Goal: Check status: Check status

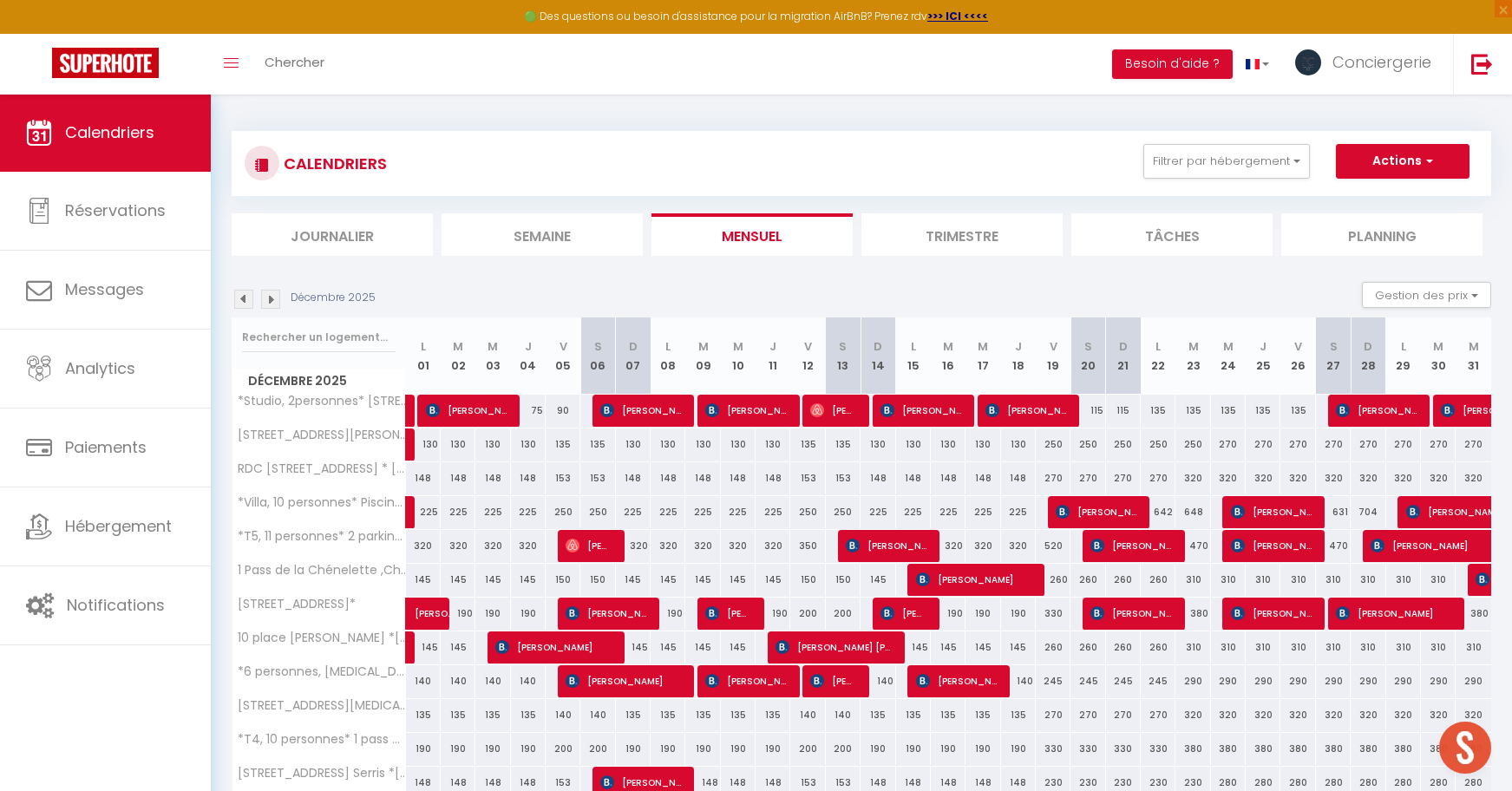
scroll to position [824, 0]
click at [242, 300] on img at bounding box center [244, 299] width 19 height 19
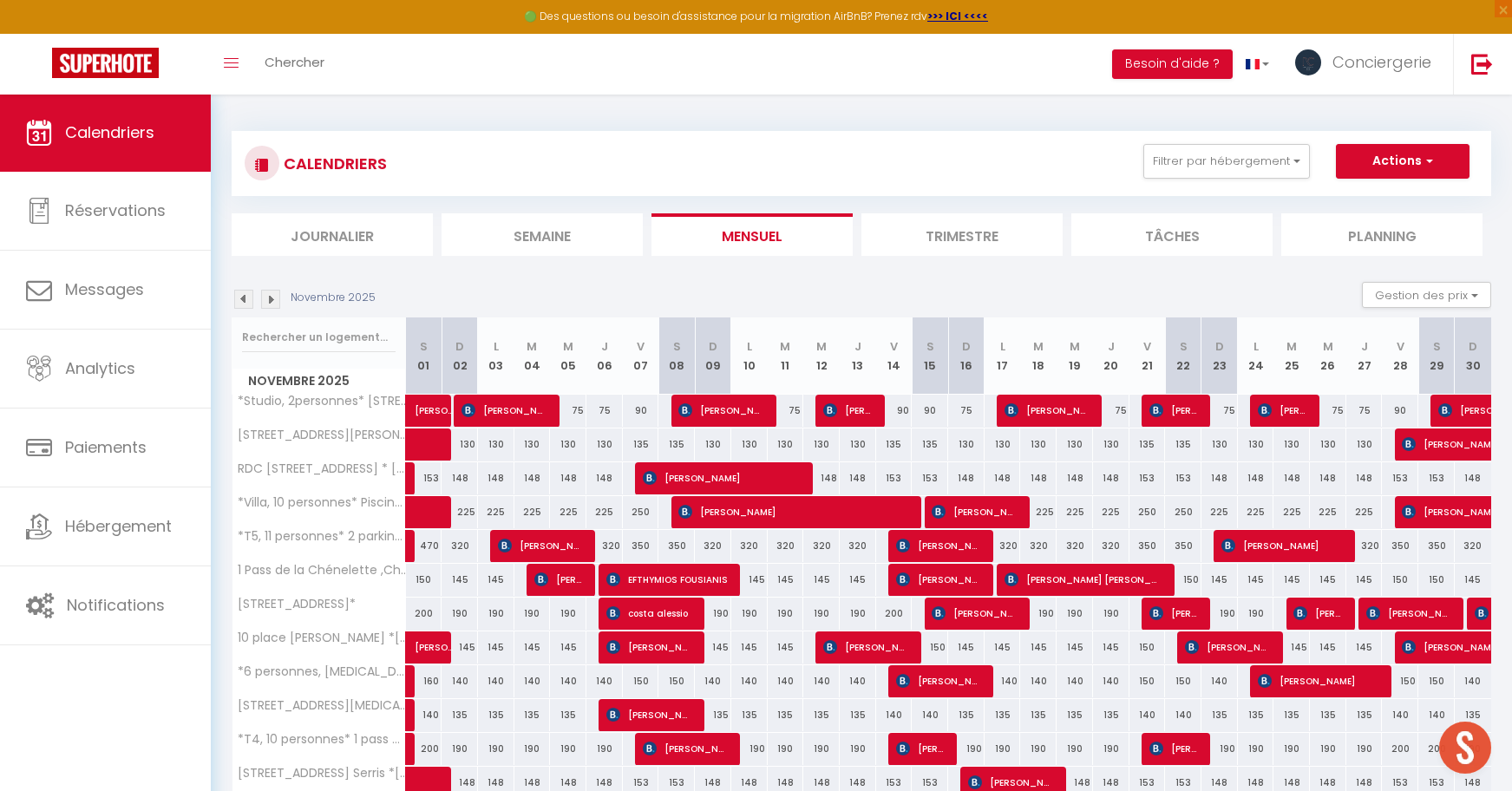
drag, startPoint x: 251, startPoint y: 304, endPoint x: 263, endPoint y: 308, distance: 12.6
click at [251, 304] on img at bounding box center [244, 299] width 19 height 19
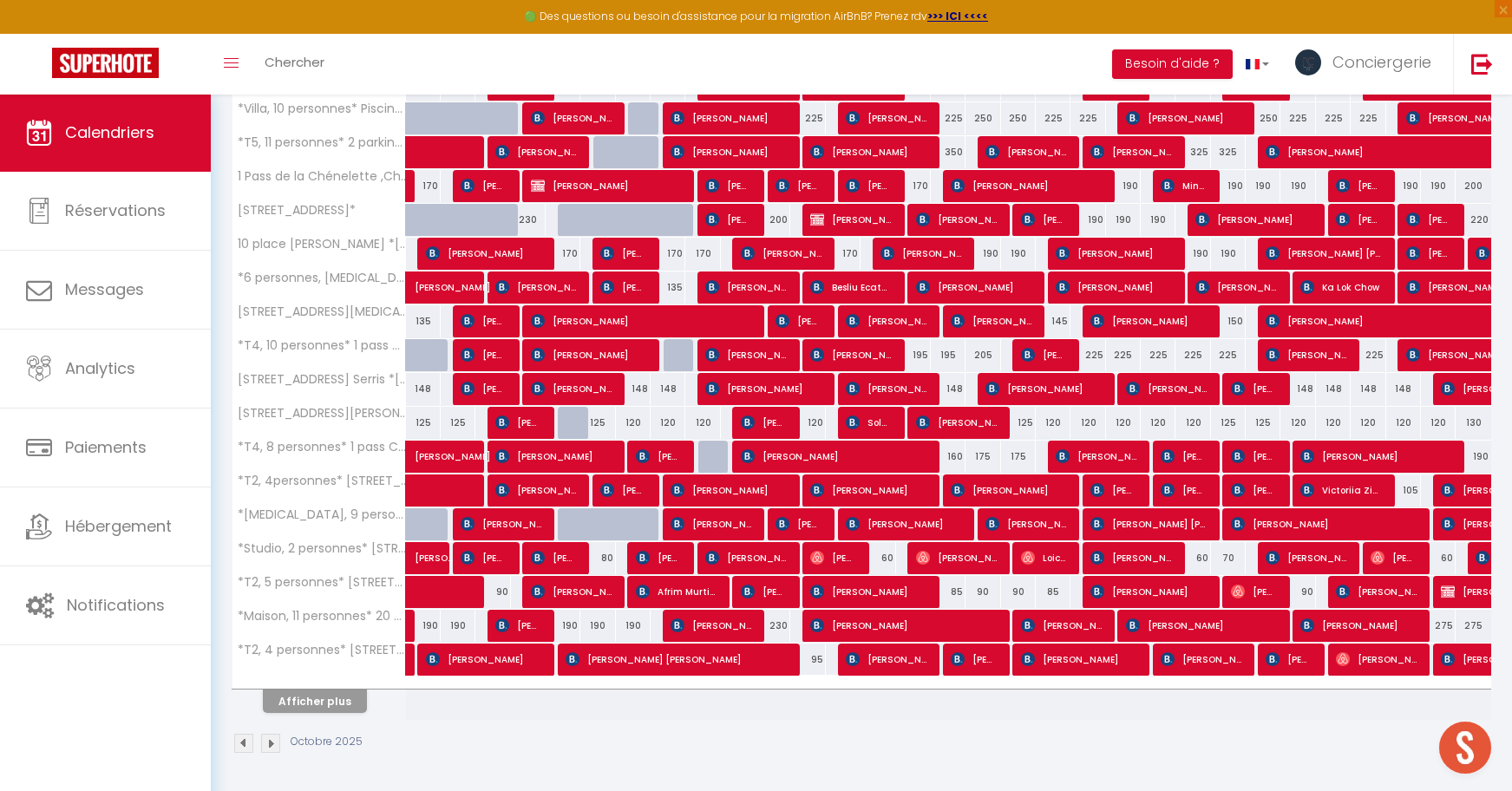
scroll to position [393, 0]
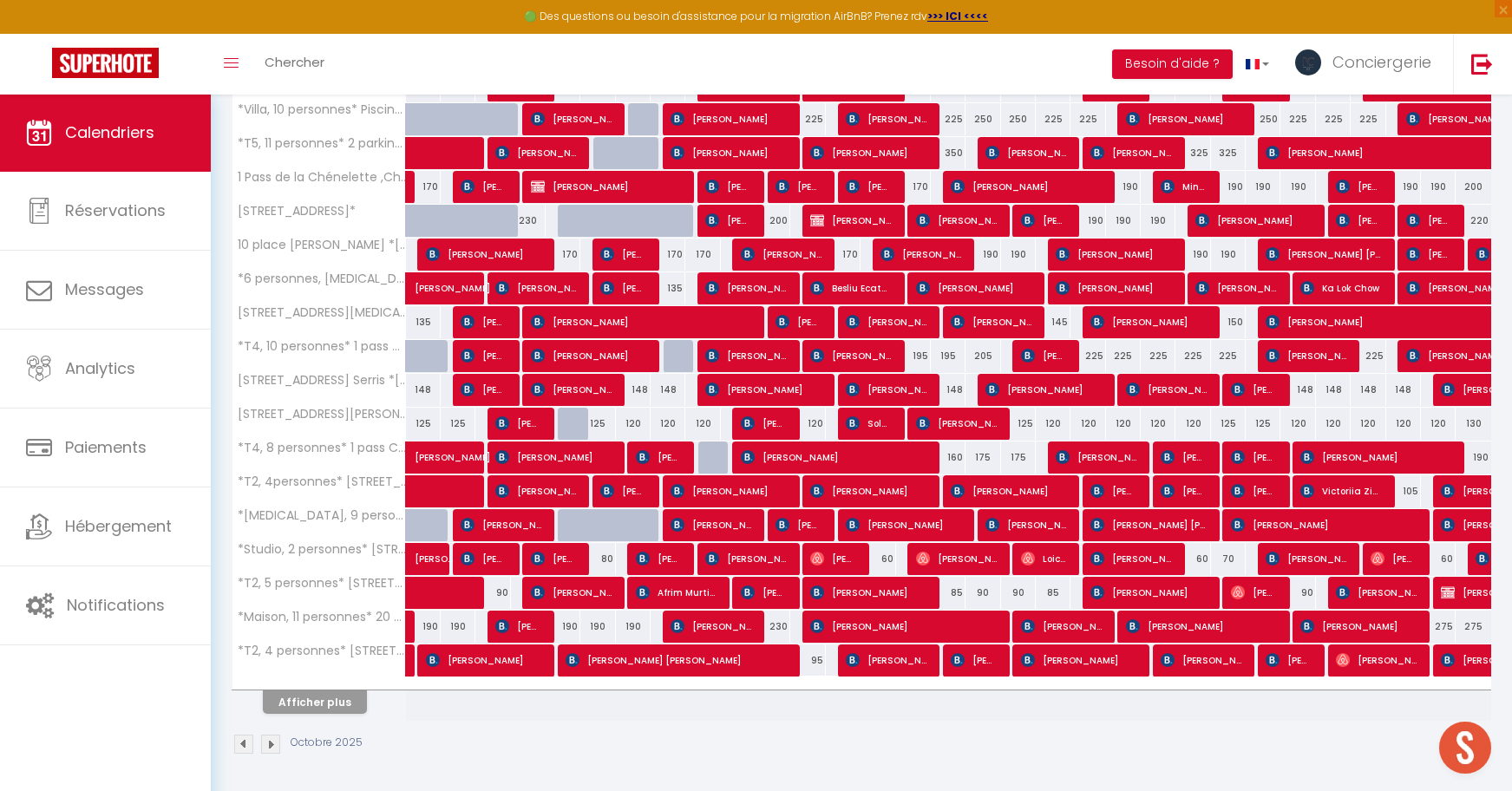
click at [292, 705] on button "Afficher plus" at bounding box center [315, 702] width 104 height 24
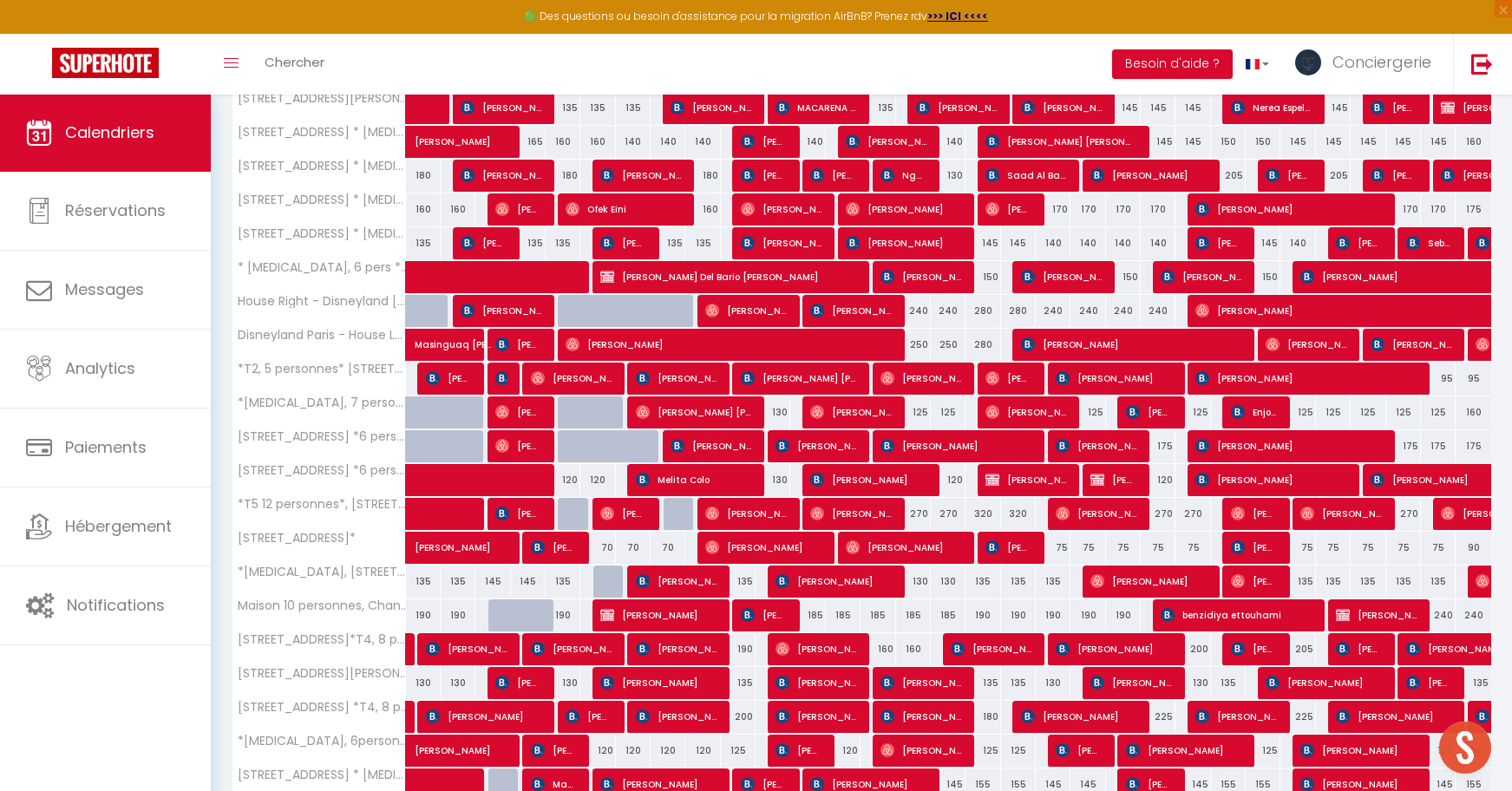
click at [417, 739] on span "[PERSON_NAME]" at bounding box center [474, 742] width 120 height 33
click at [0, 0] on div at bounding box center [0, 0] width 0 height 0
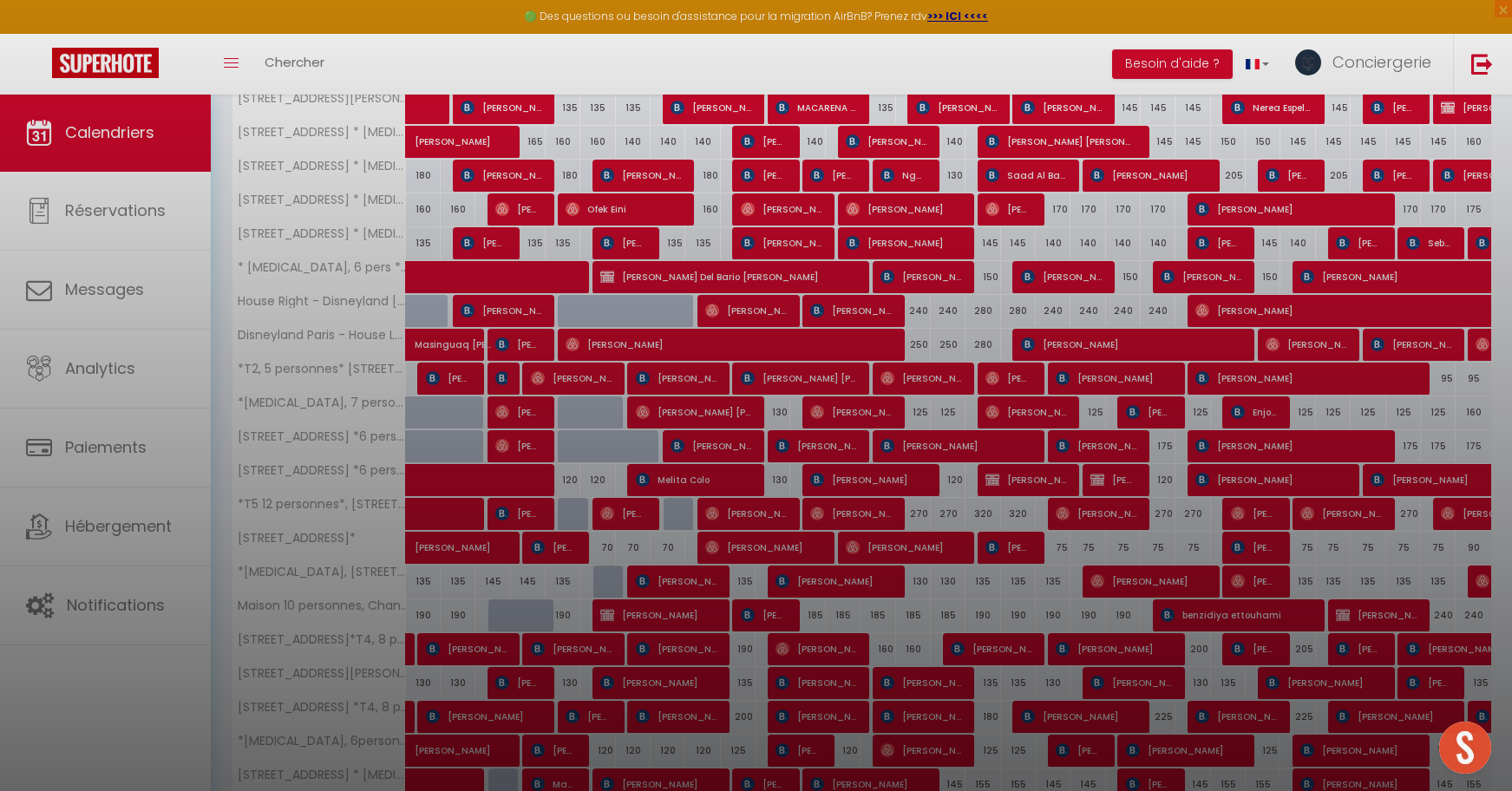
select select "OK"
select select "38620"
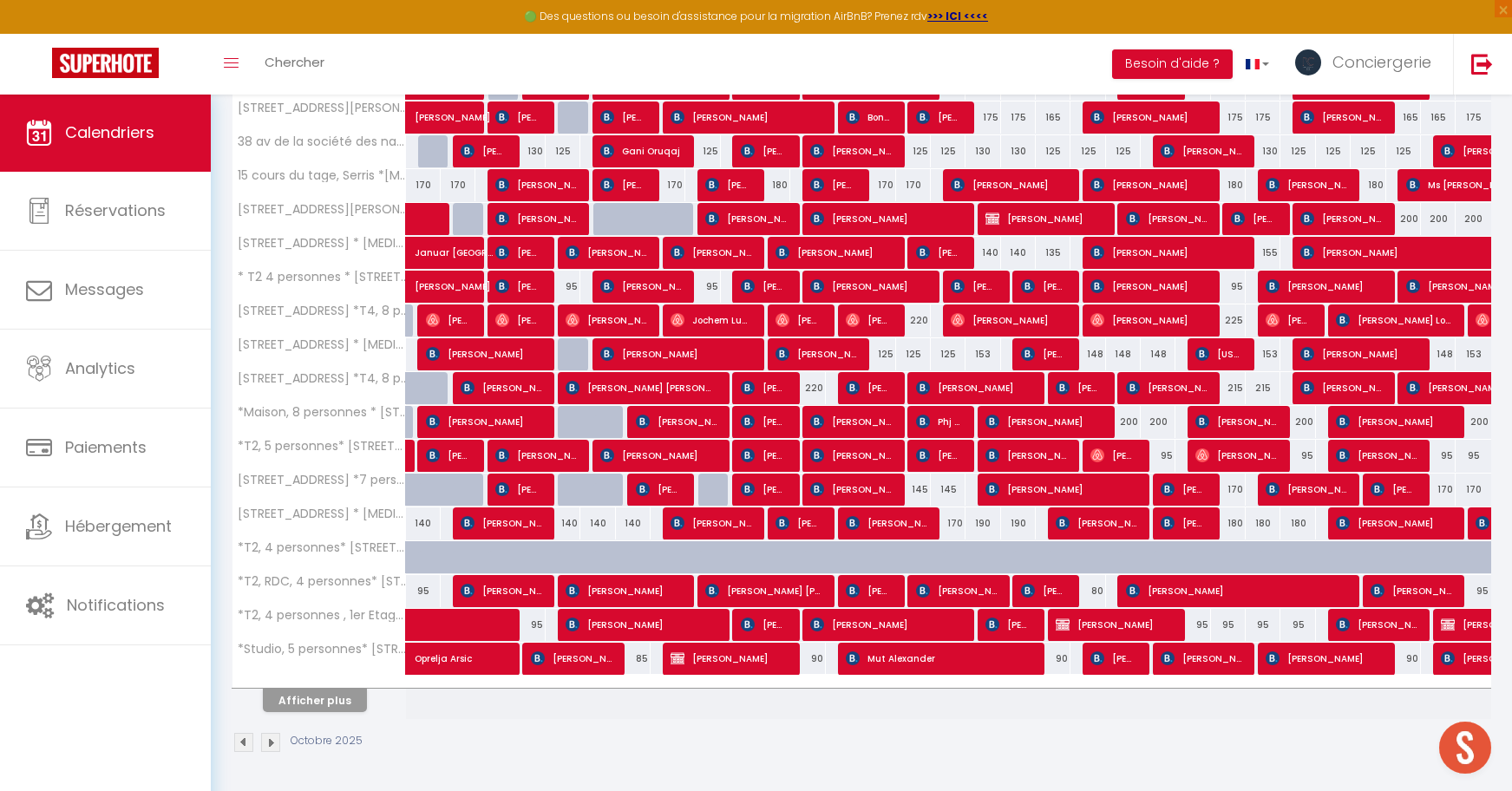
scroll to position [1747, 0]
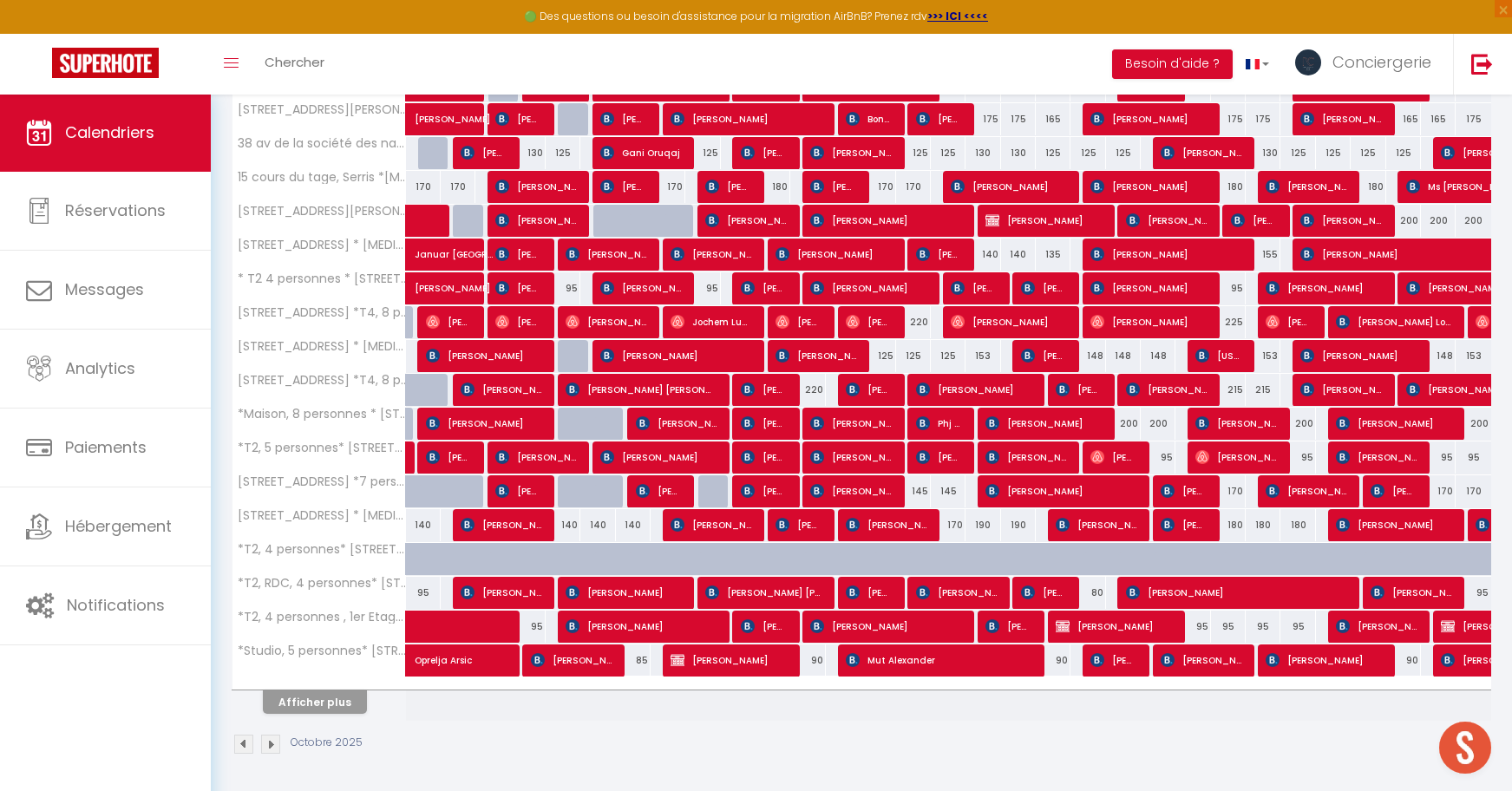
click at [344, 698] on button "Afficher plus" at bounding box center [315, 702] width 104 height 24
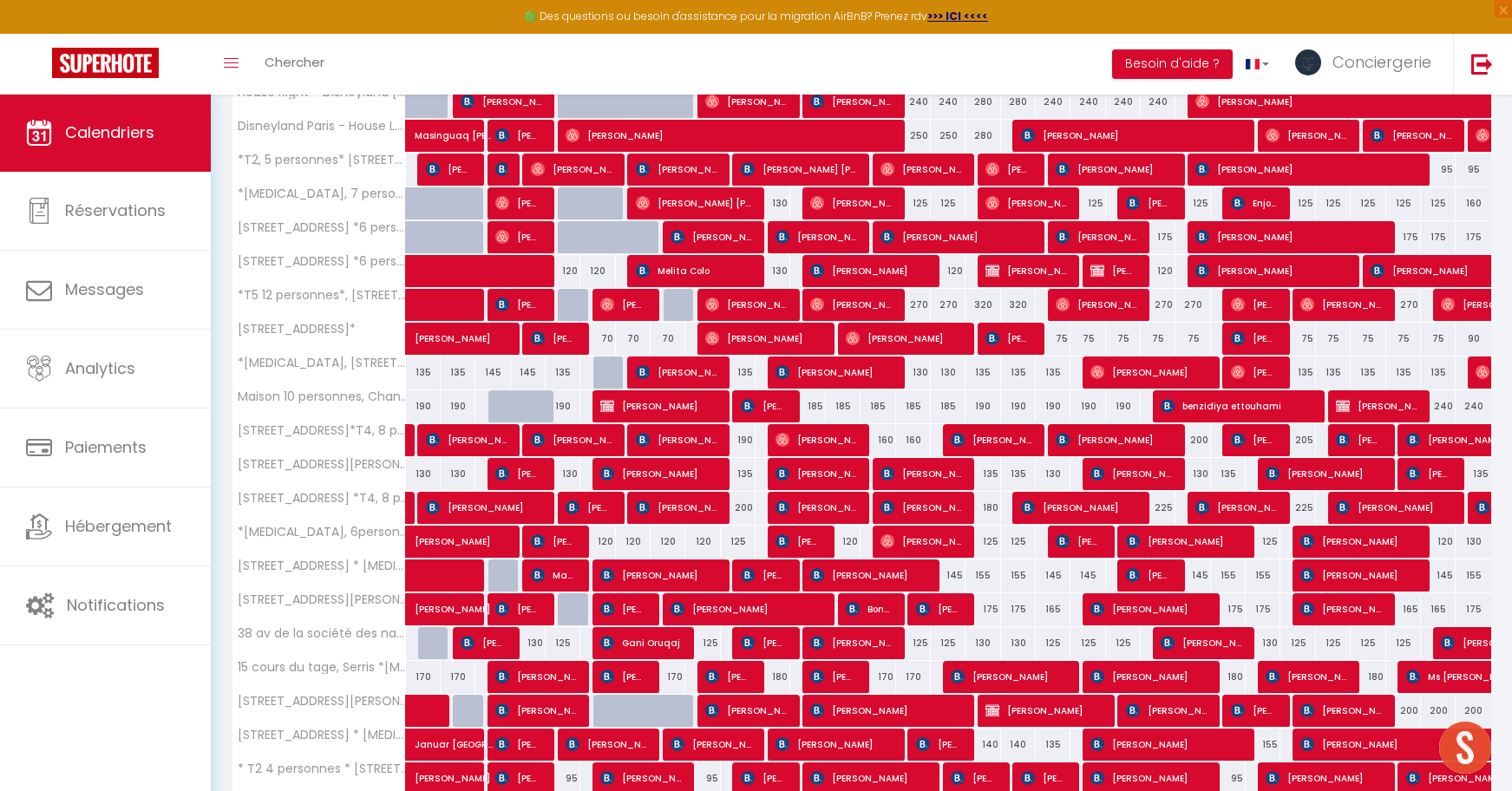
scroll to position [1255, 0]
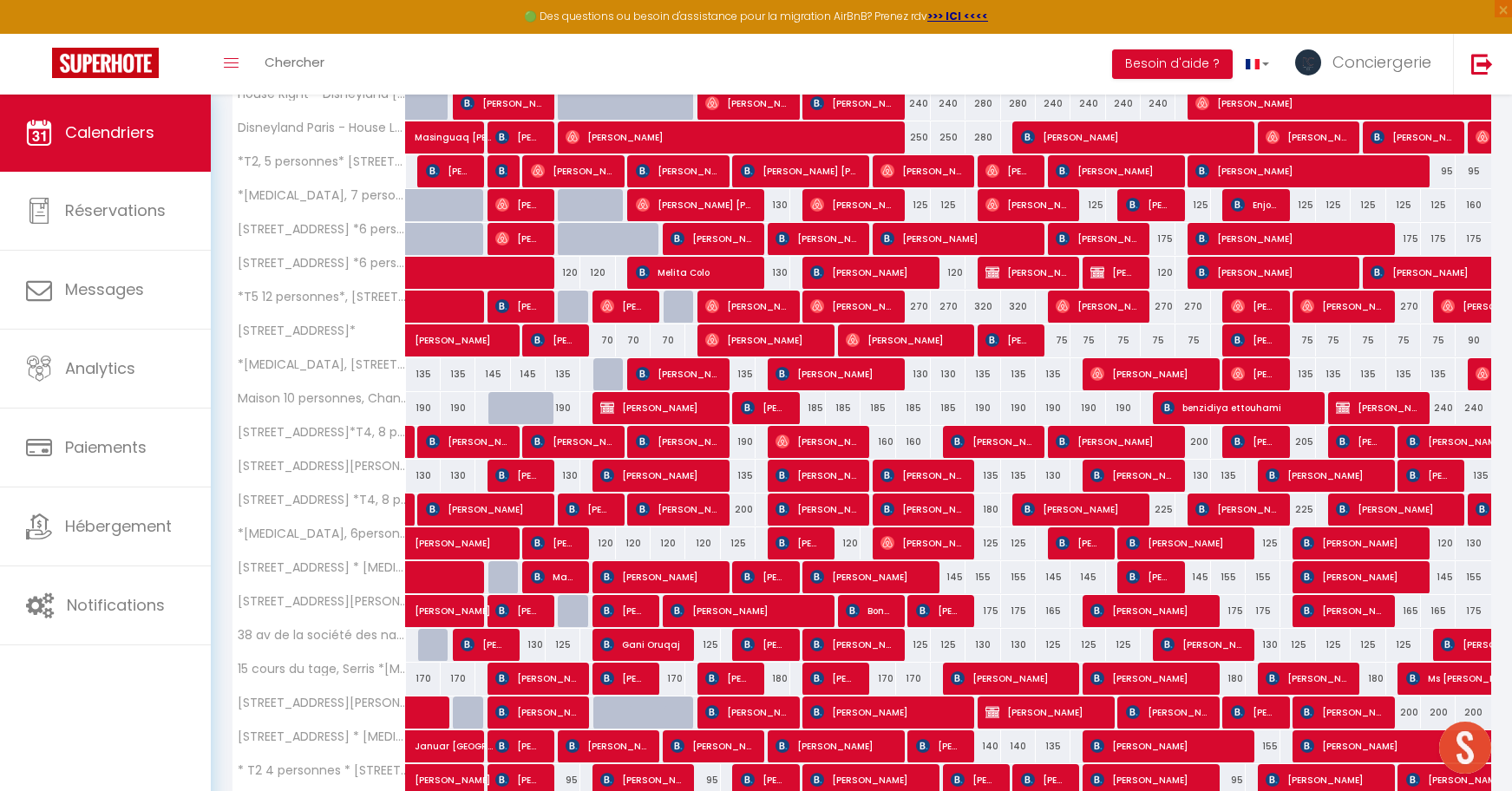
click at [1121, 269] on span "[PERSON_NAME]" at bounding box center [1113, 272] width 46 height 33
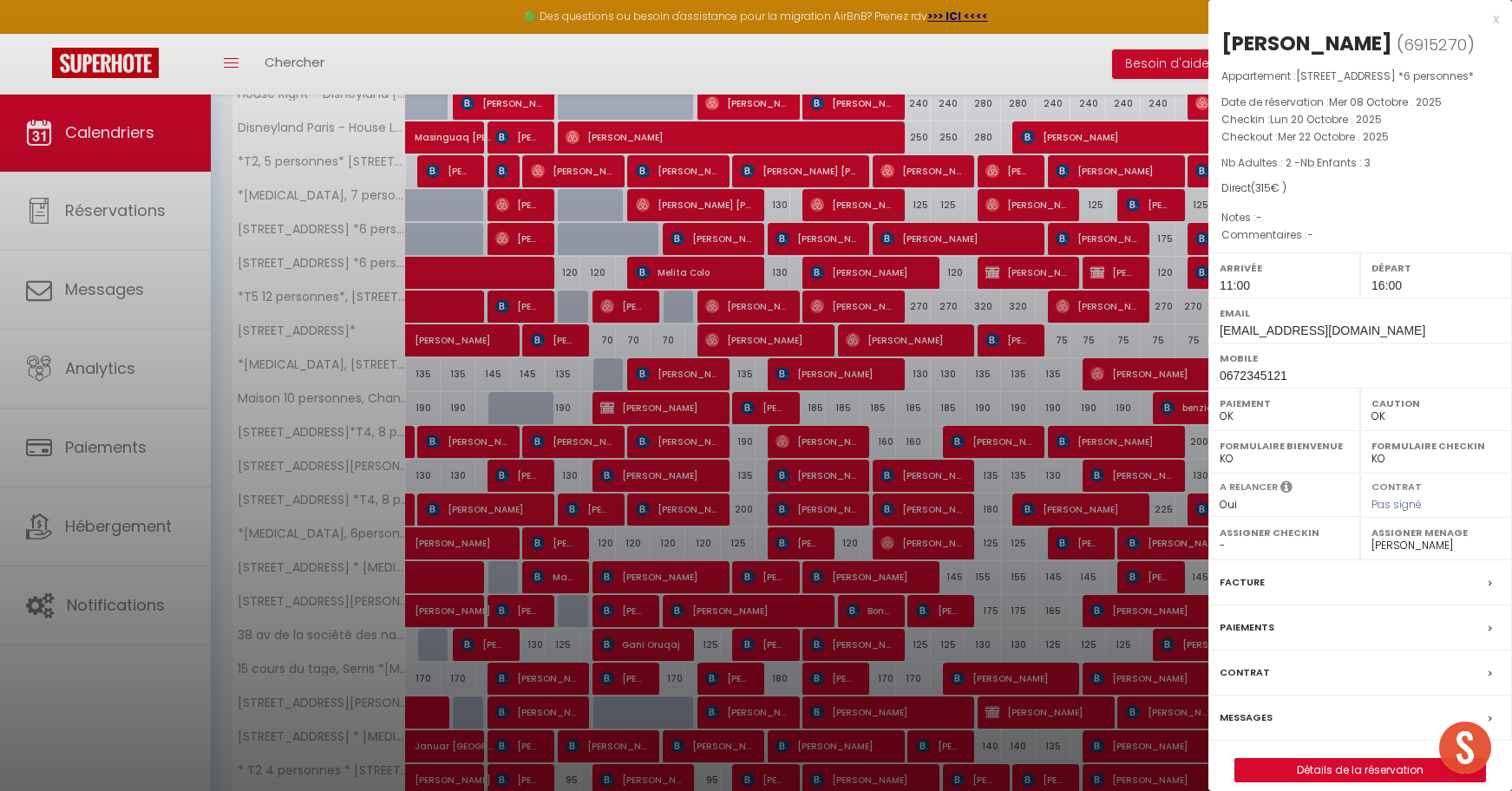
select select "KO"
select select
click at [1162, 325] on div at bounding box center [756, 396] width 1512 height 791
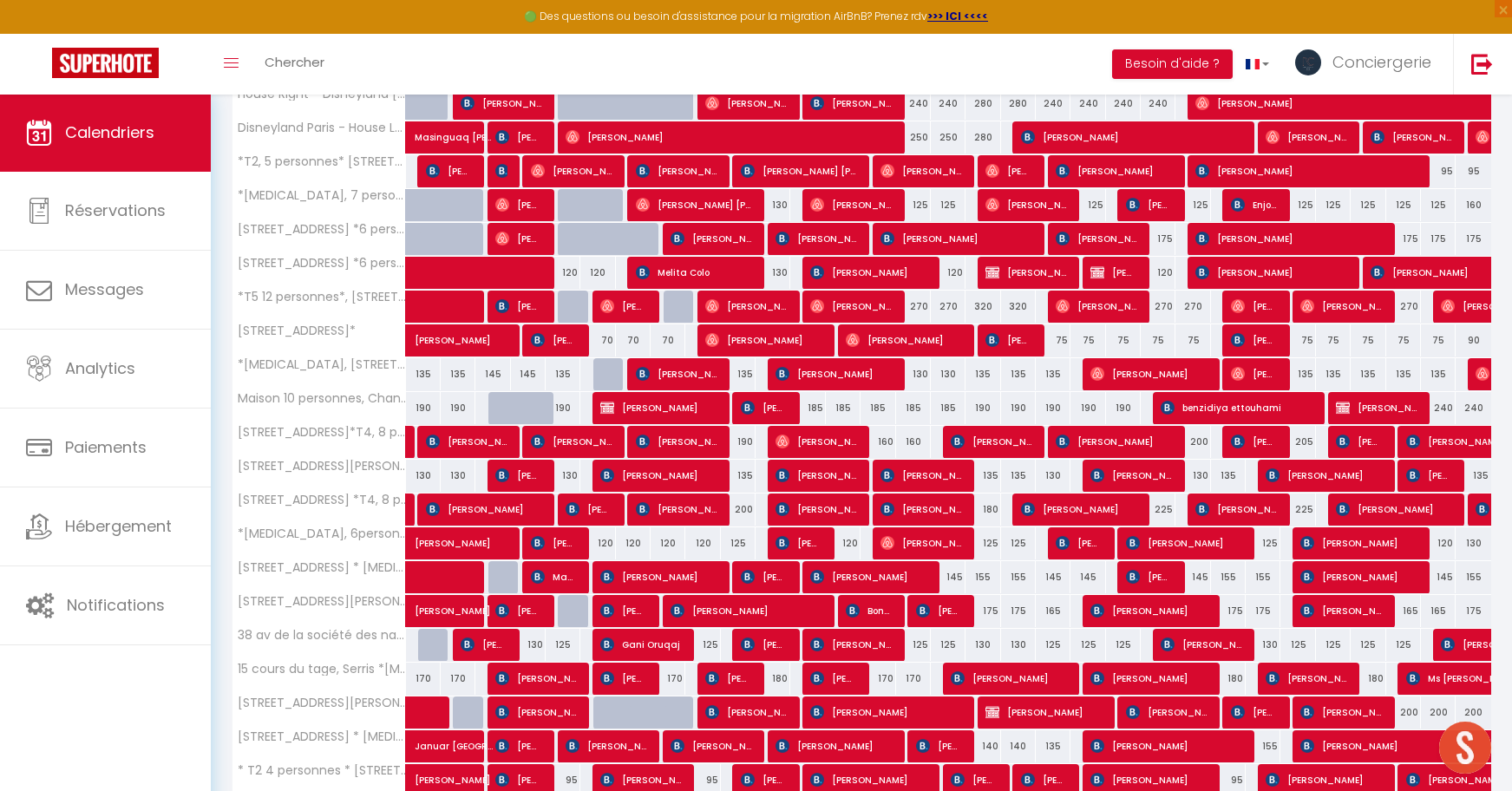
click at [511, 269] on span at bounding box center [505, 272] width 160 height 33
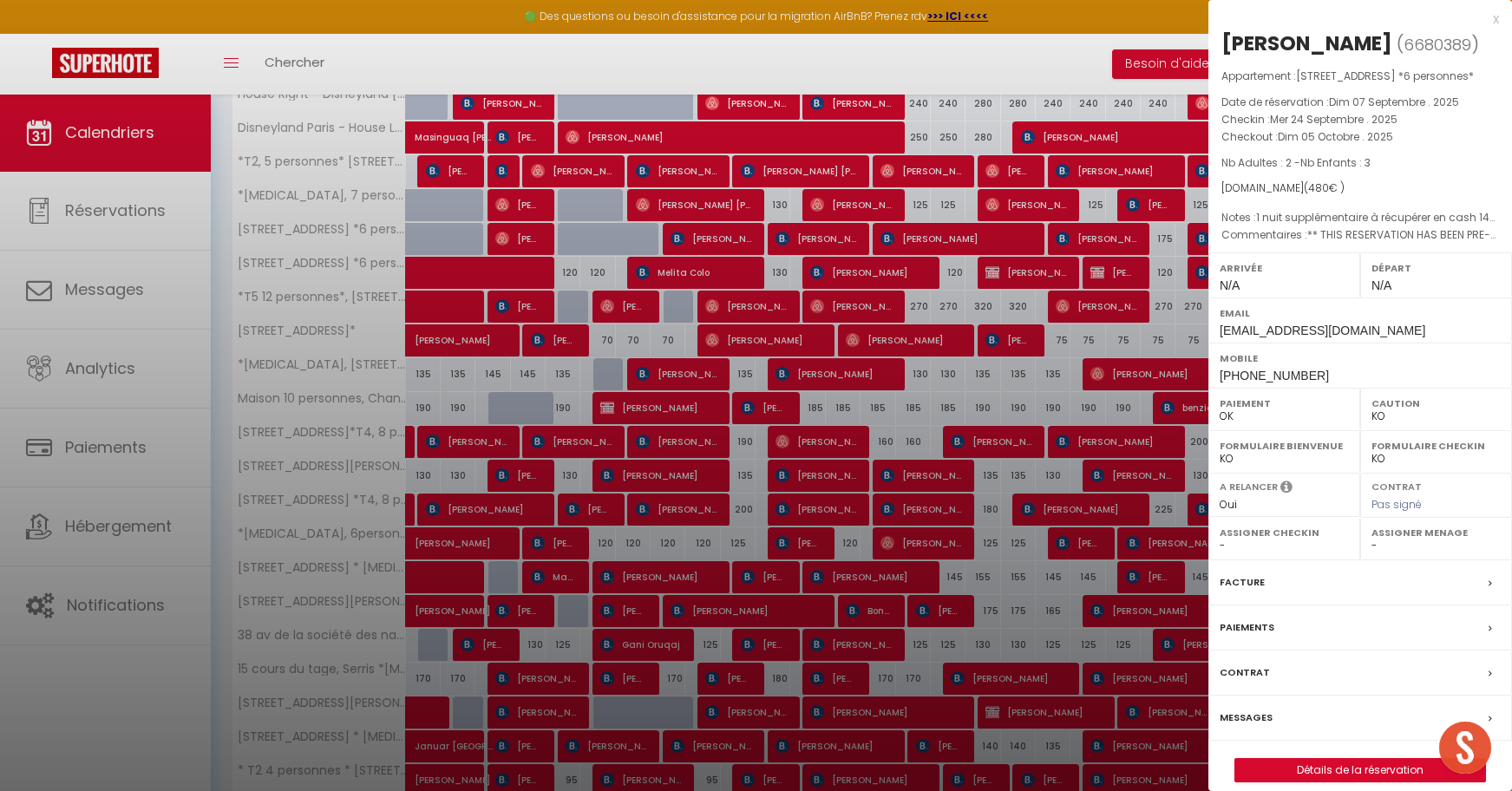
select select "OK"
select select "5354"
select select "24058"
click at [1363, 197] on div "[DOMAIN_NAME] ( 480 € )" at bounding box center [1359, 188] width 277 height 16
click at [519, 285] on div at bounding box center [756, 396] width 1512 height 791
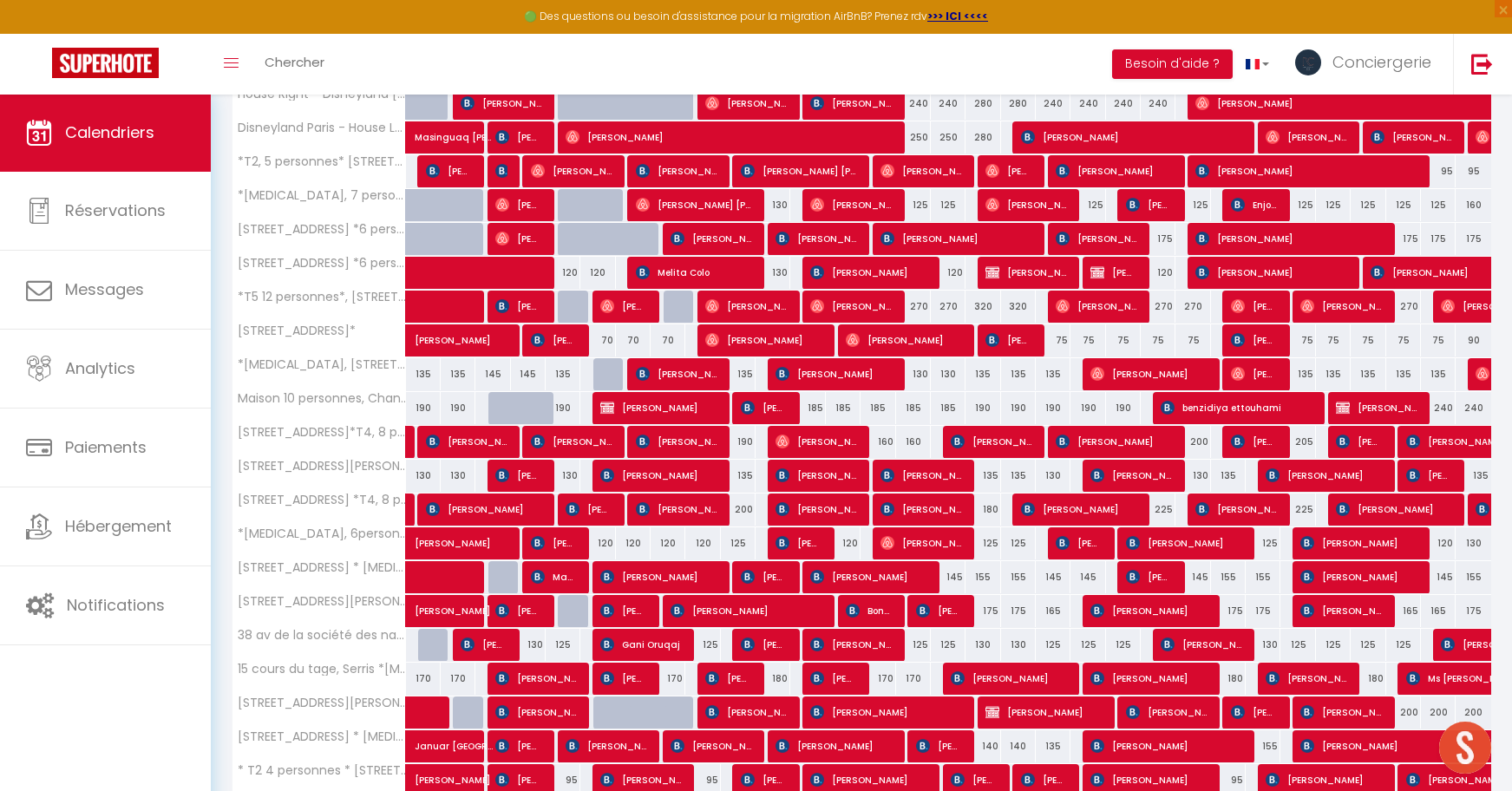
click at [1288, 274] on span "[PERSON_NAME]" at bounding box center [1270, 272] width 150 height 33
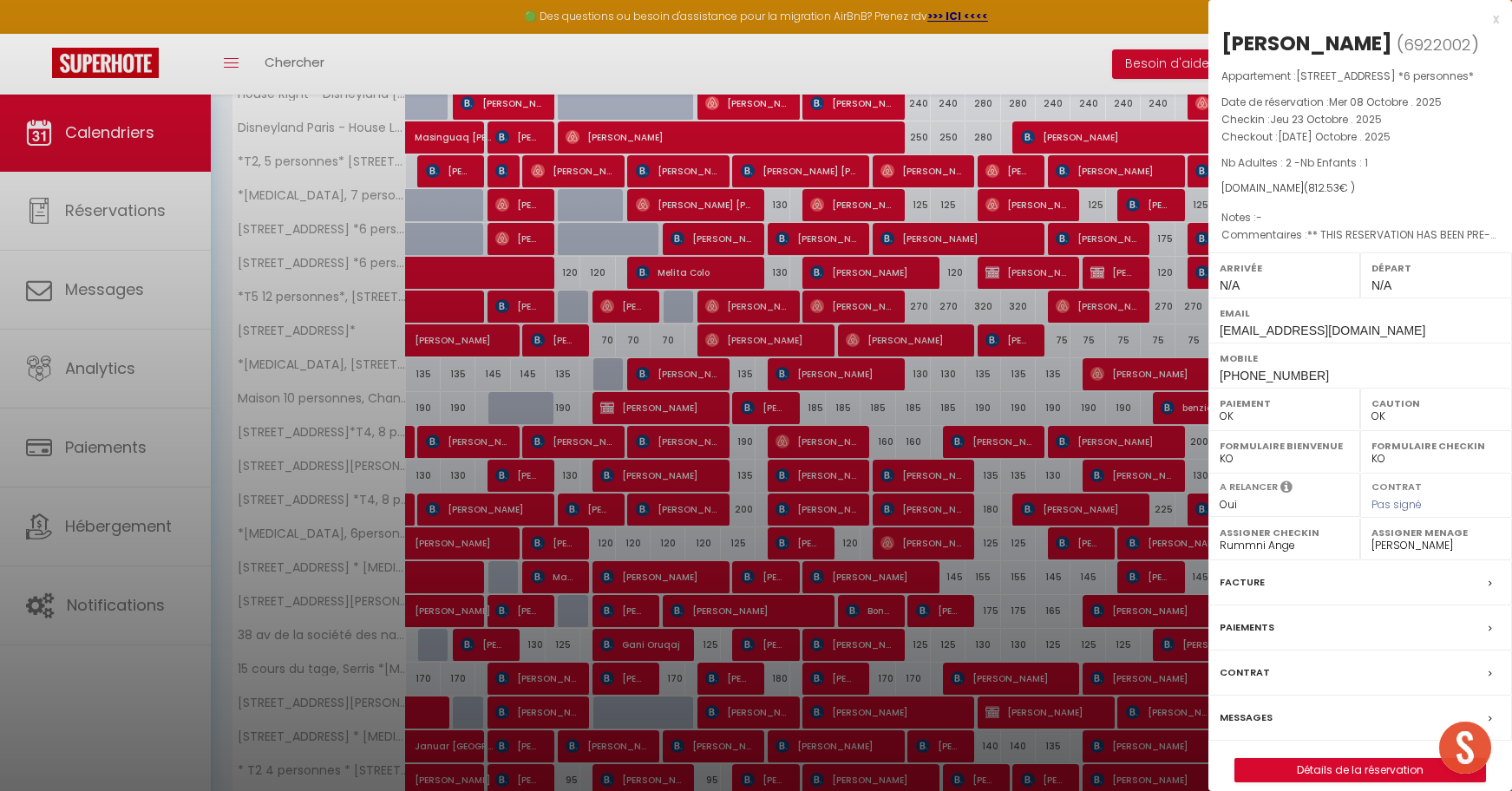
select select "KO"
select select
click at [1049, 280] on div at bounding box center [756, 396] width 1512 height 791
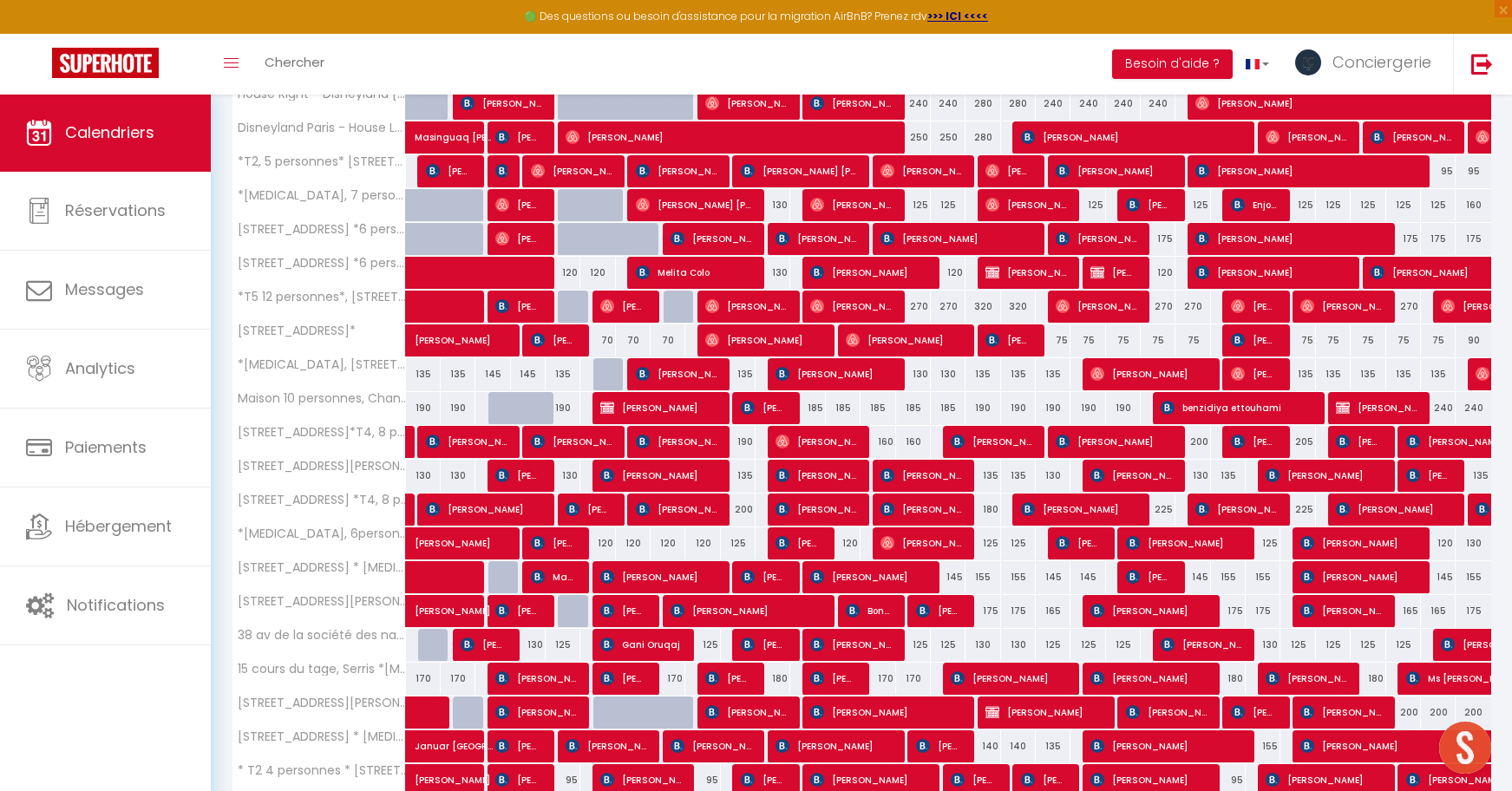
click at [673, 271] on span "Melita Colo" at bounding box center [693, 272] width 115 height 33
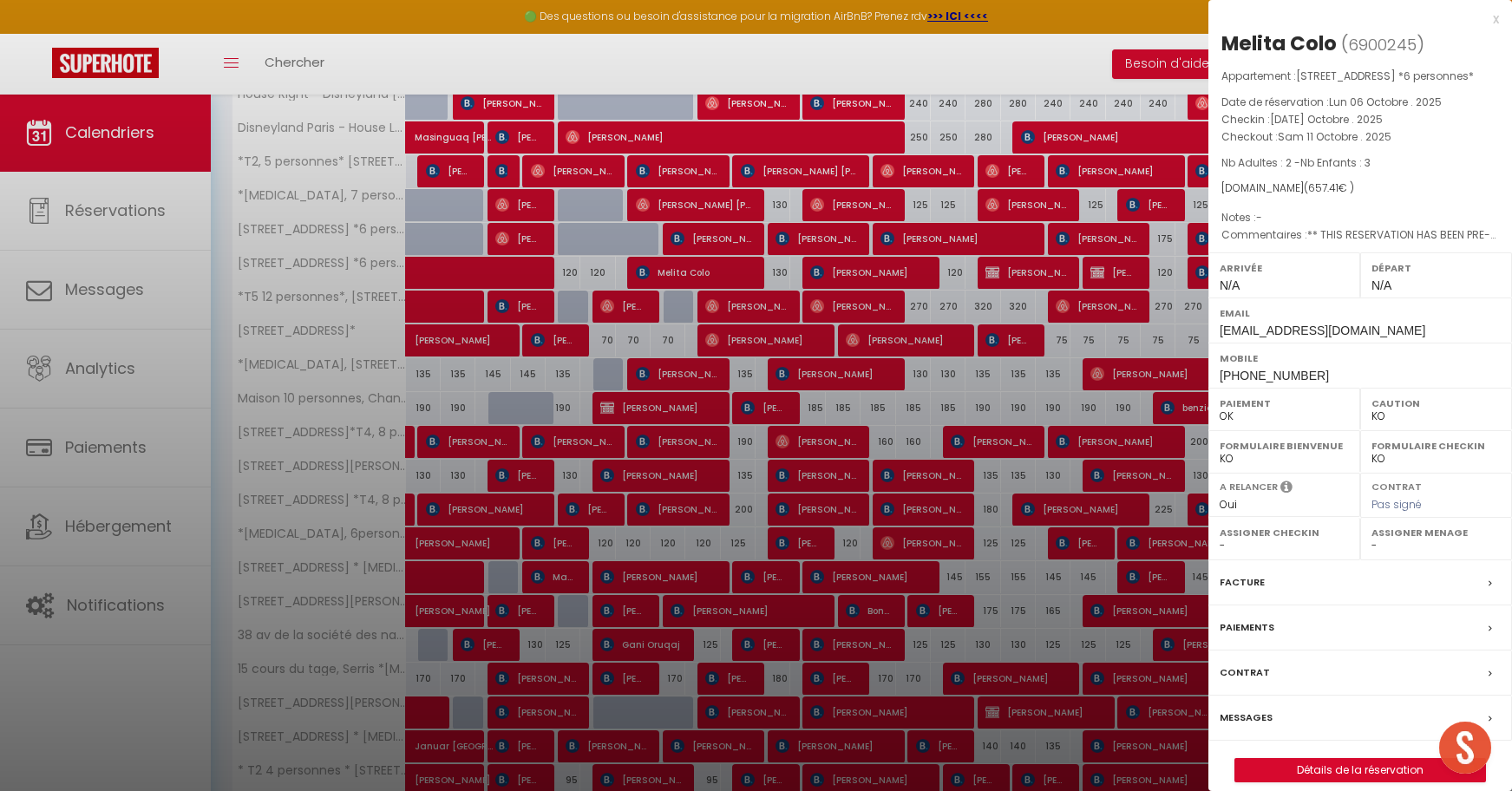
select select "OK"
select select "37647"
click at [674, 271] on div at bounding box center [756, 396] width 1512 height 791
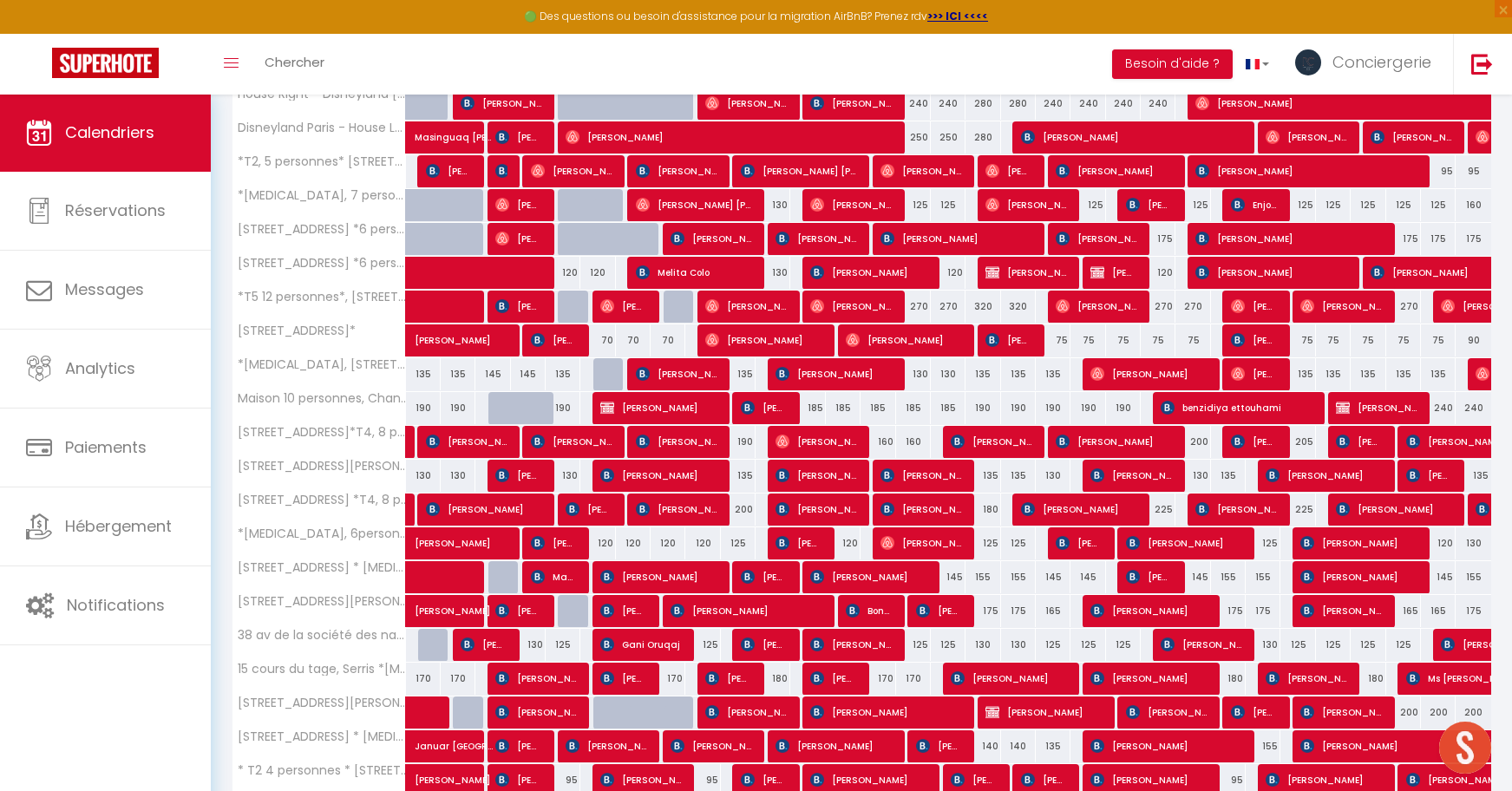
click at [674, 271] on span "Melita Colo" at bounding box center [693, 272] width 115 height 33
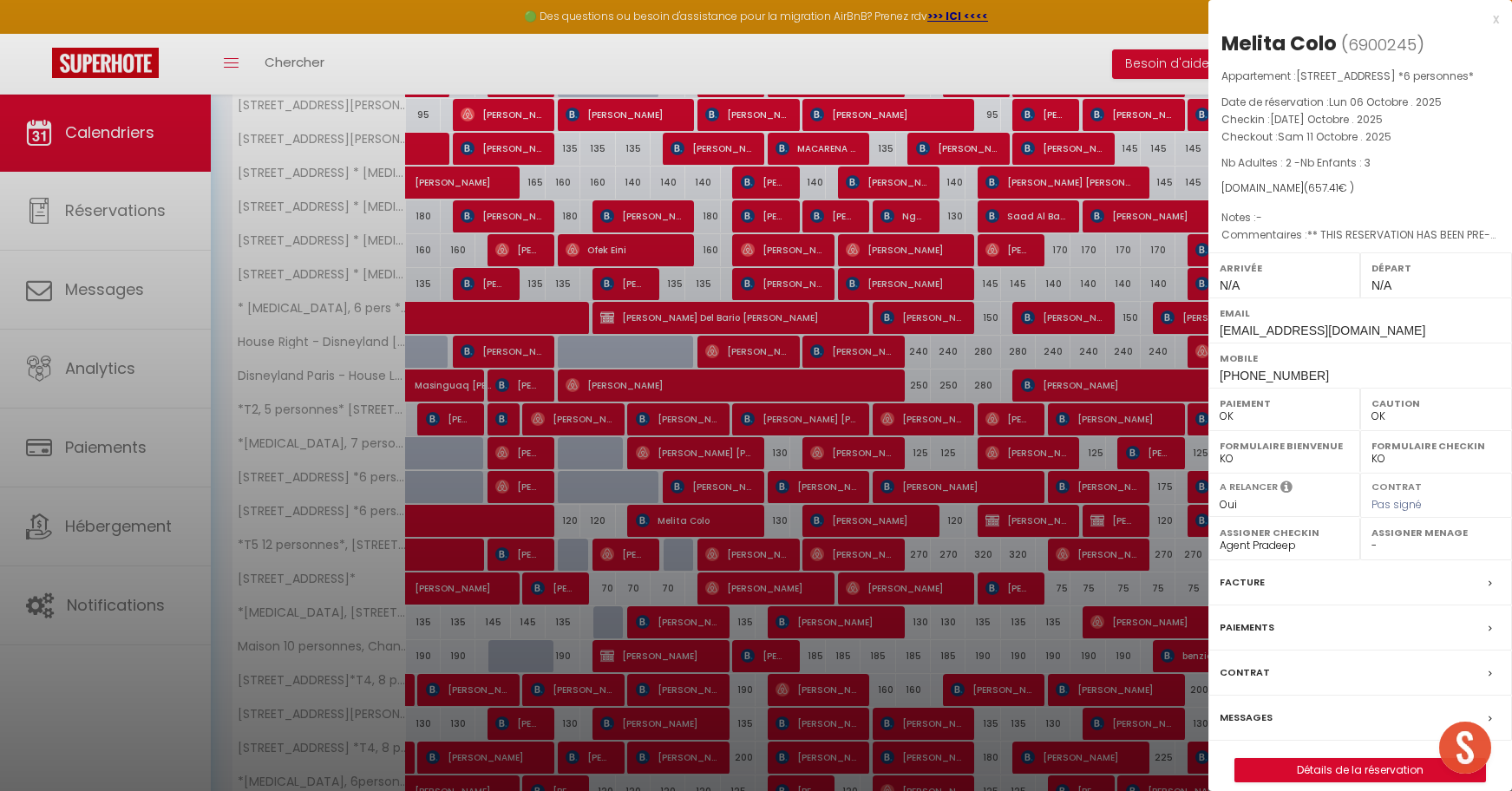
scroll to position [1014, 0]
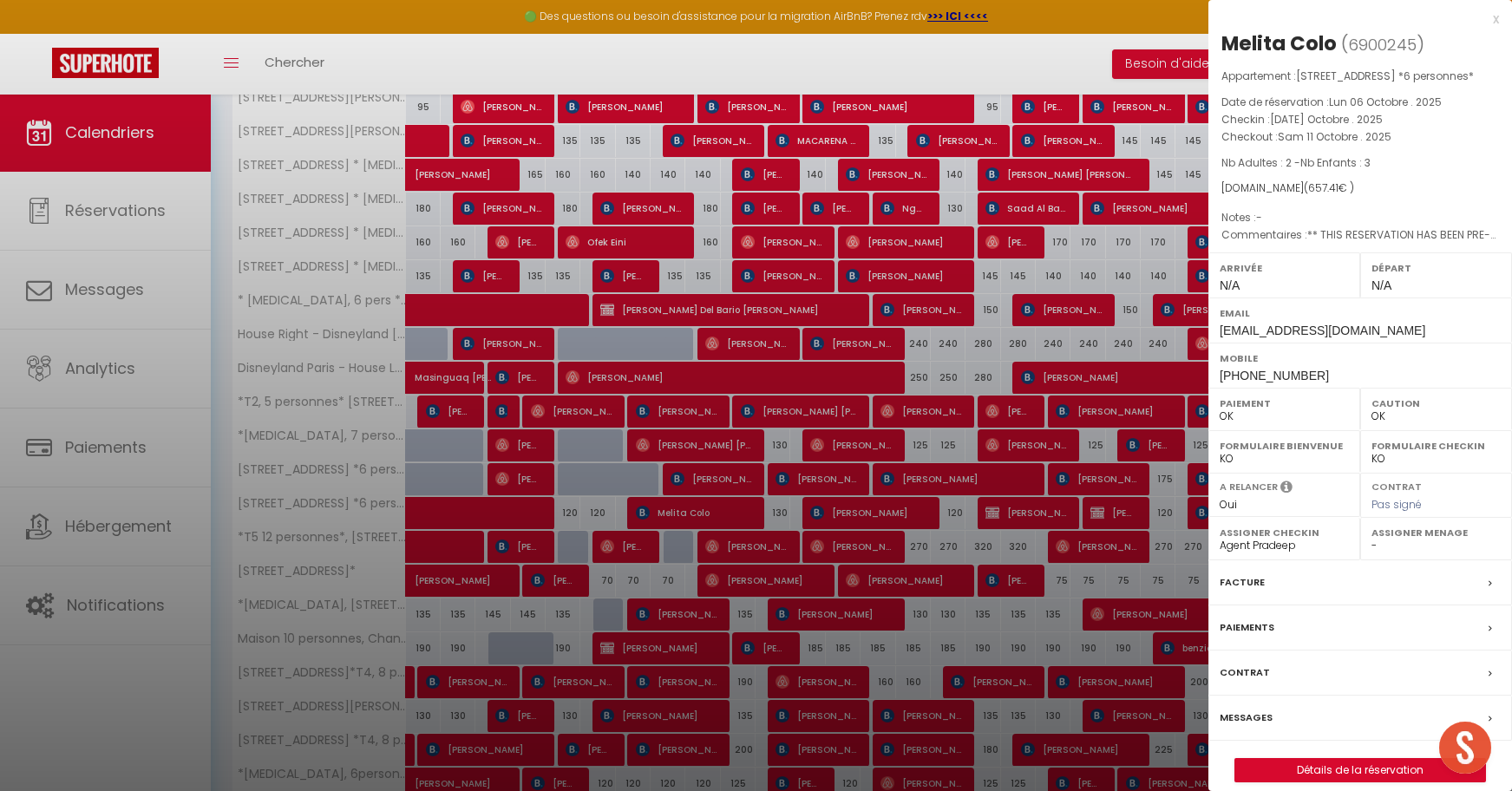
drag, startPoint x: 727, startPoint y: 516, endPoint x: 739, endPoint y: 519, distance: 12.4
click at [739, 519] on div at bounding box center [756, 396] width 1512 height 791
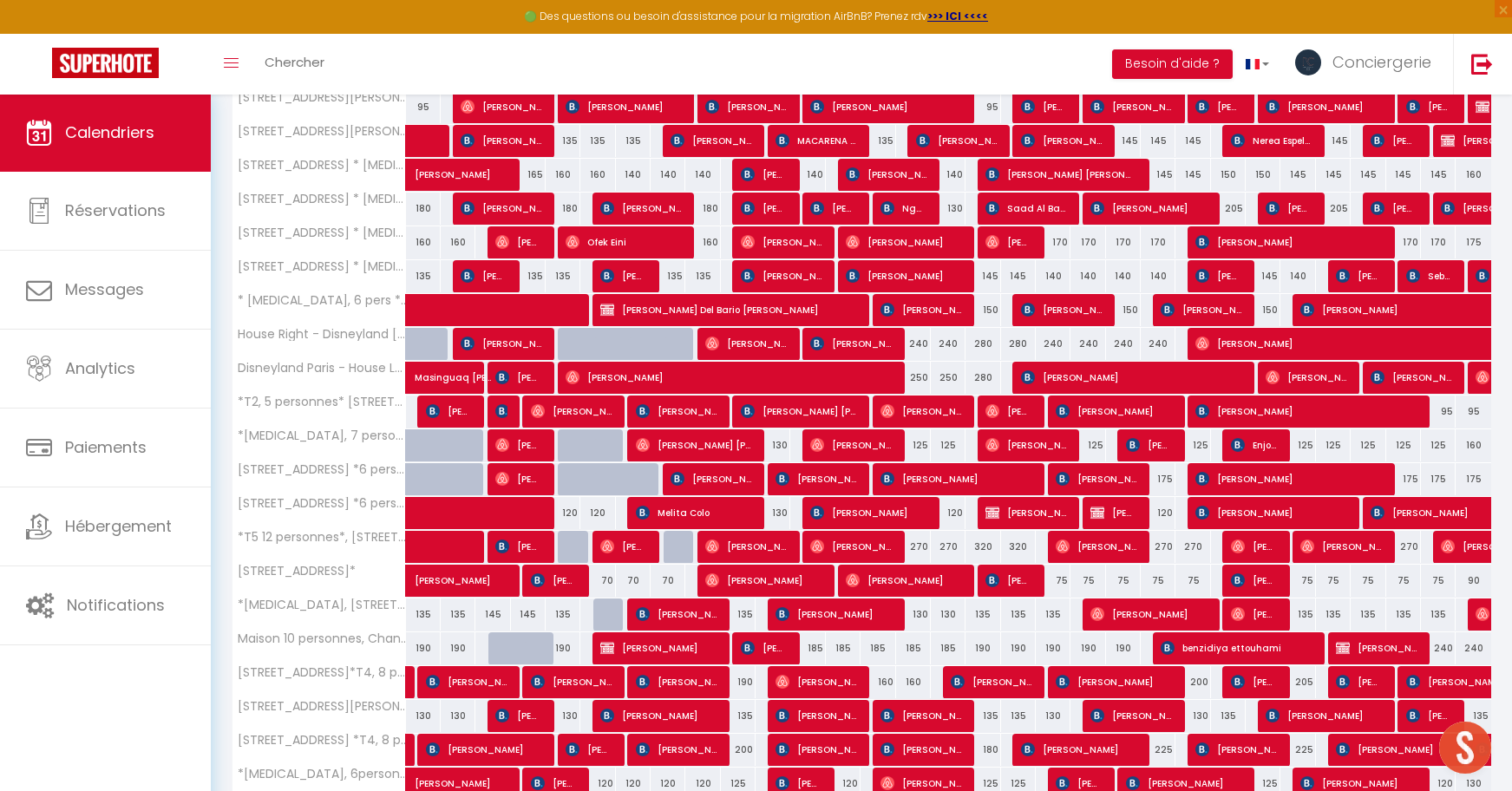
click at [899, 518] on span "[PERSON_NAME]" at bounding box center [868, 513] width 115 height 33
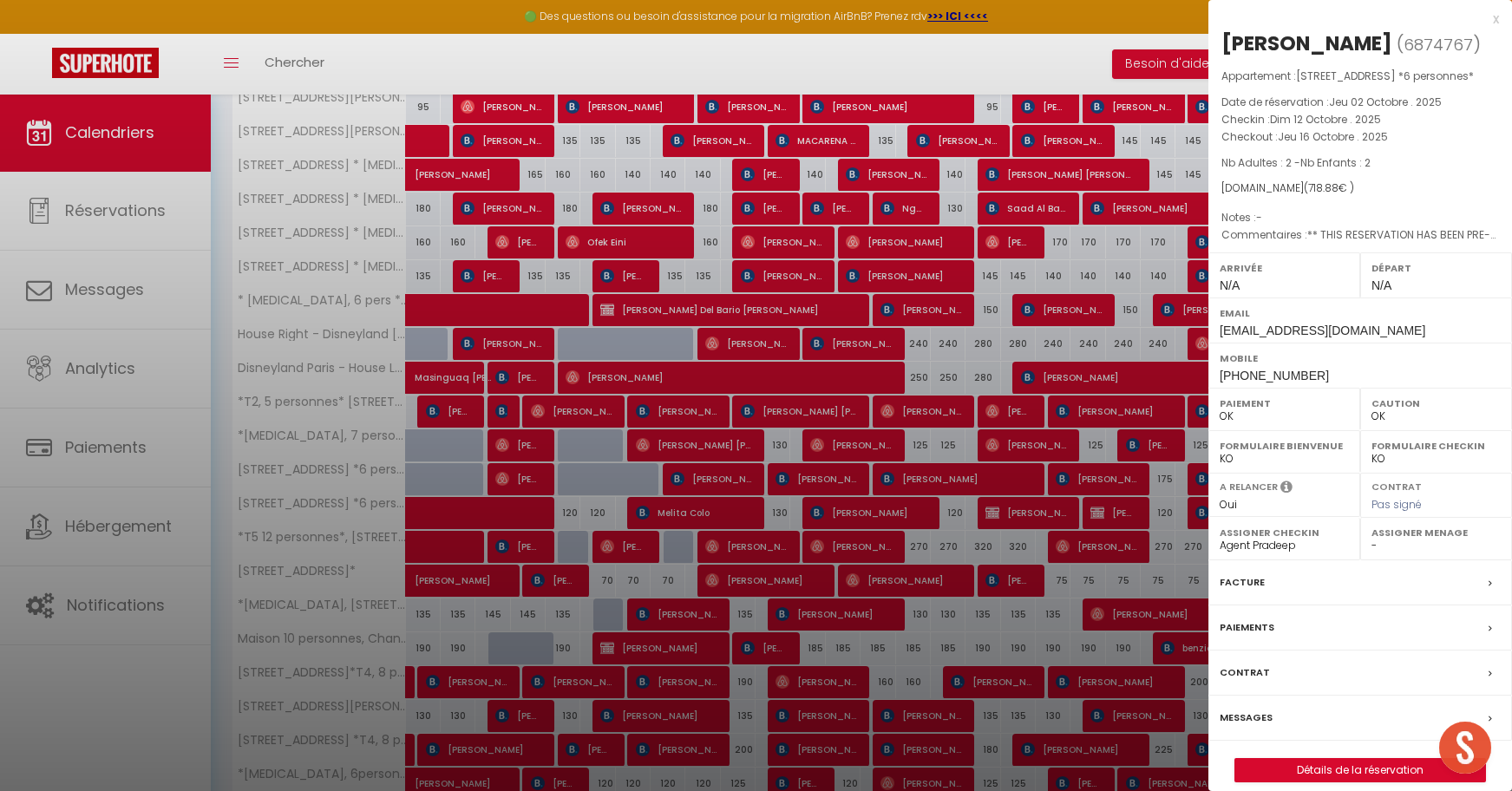
select select "KO"
select select
click at [898, 518] on div at bounding box center [756, 396] width 1512 height 791
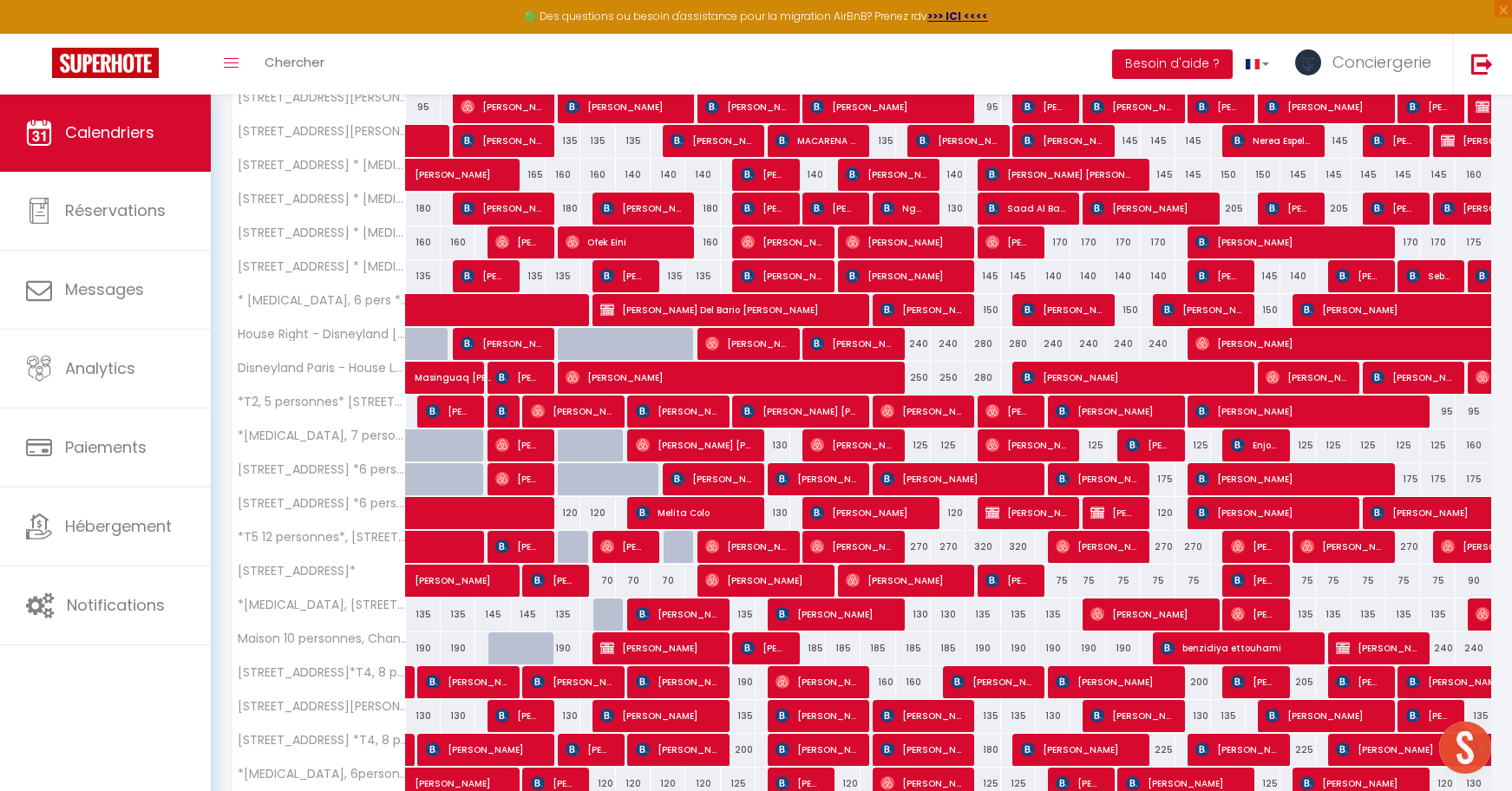
click at [898, 518] on span "[PERSON_NAME]" at bounding box center [868, 513] width 115 height 33
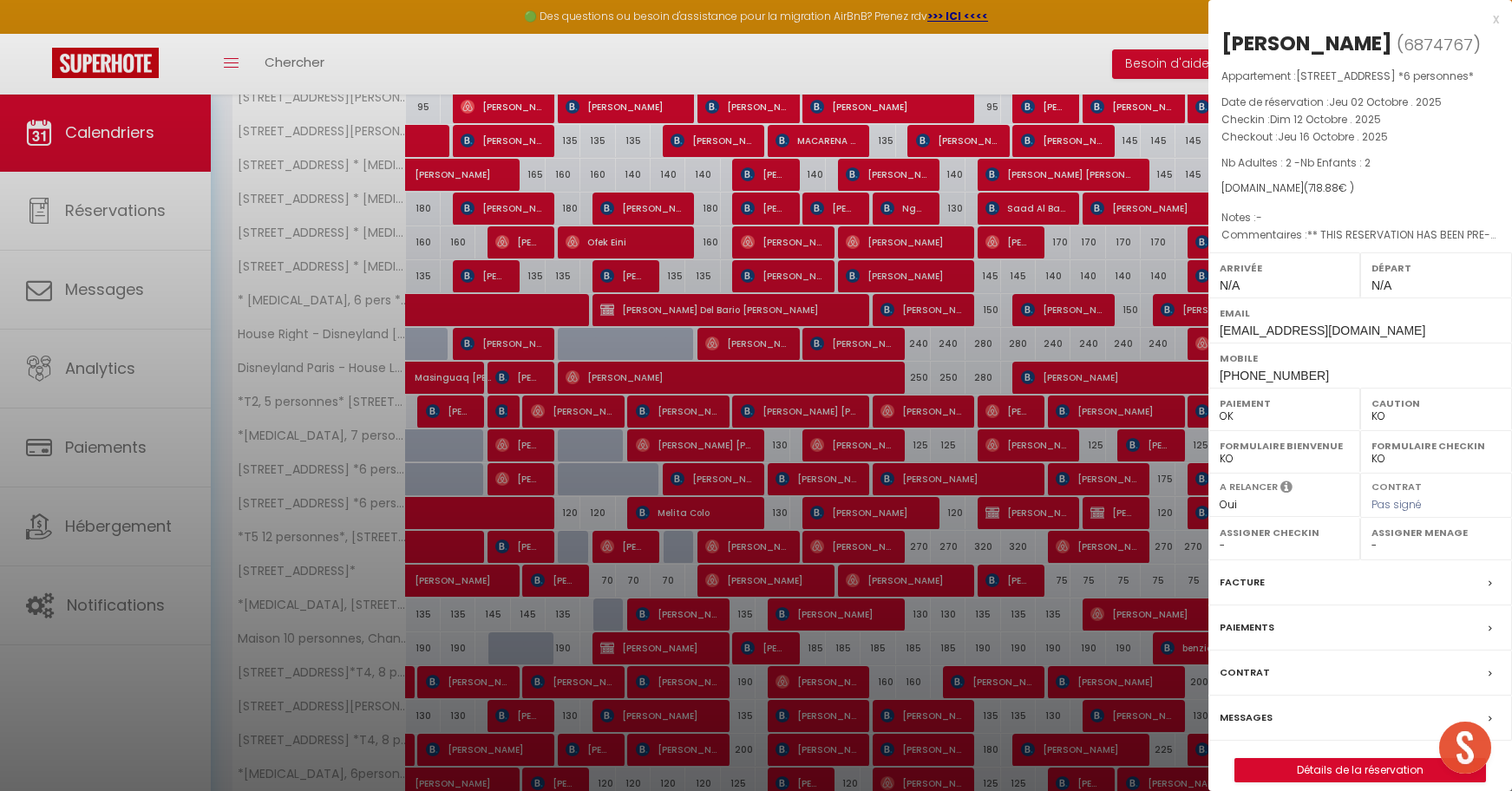
click at [898, 518] on div at bounding box center [756, 396] width 1512 height 791
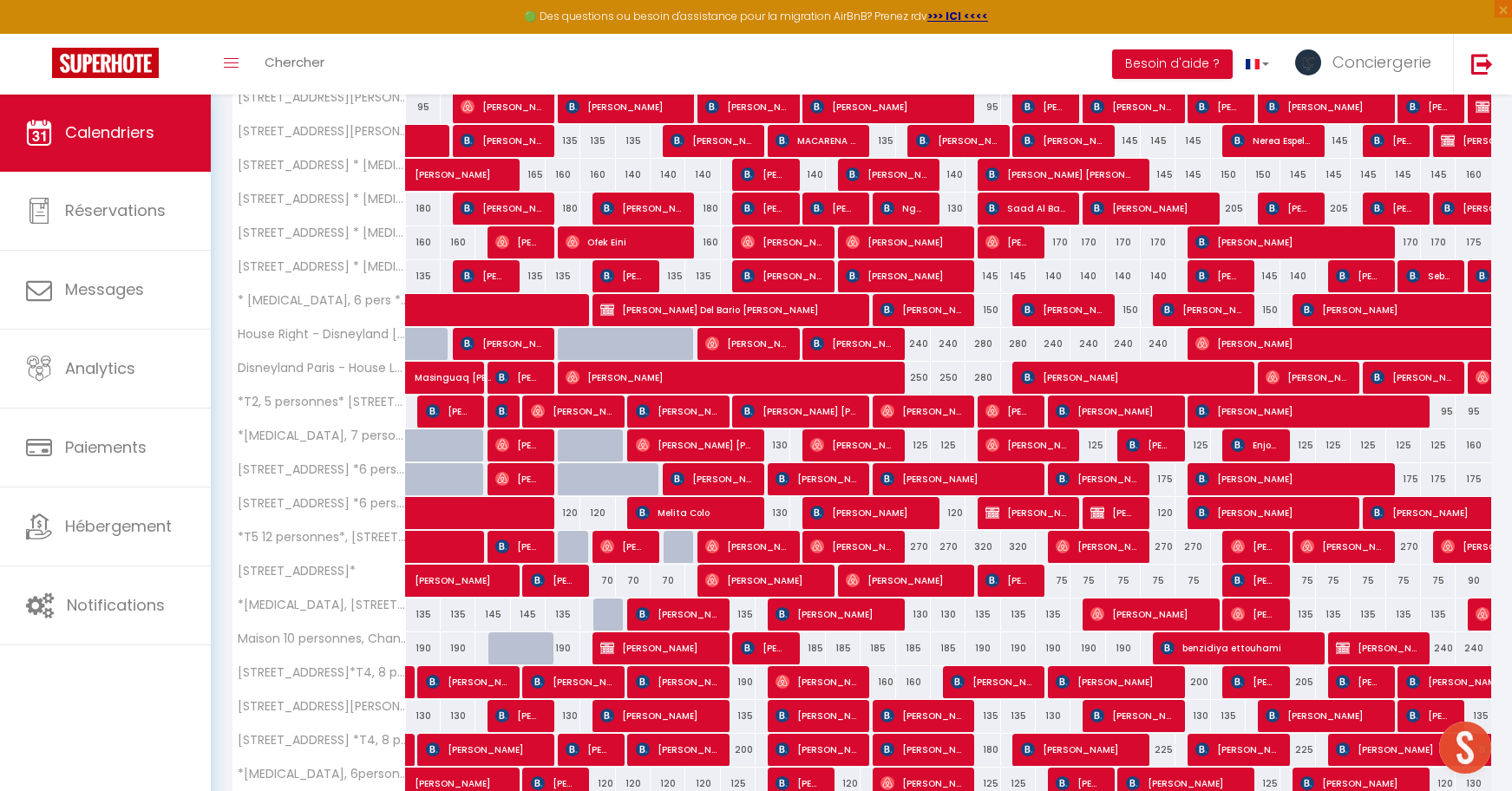
click at [1202, 515] on img at bounding box center [1202, 513] width 14 height 14
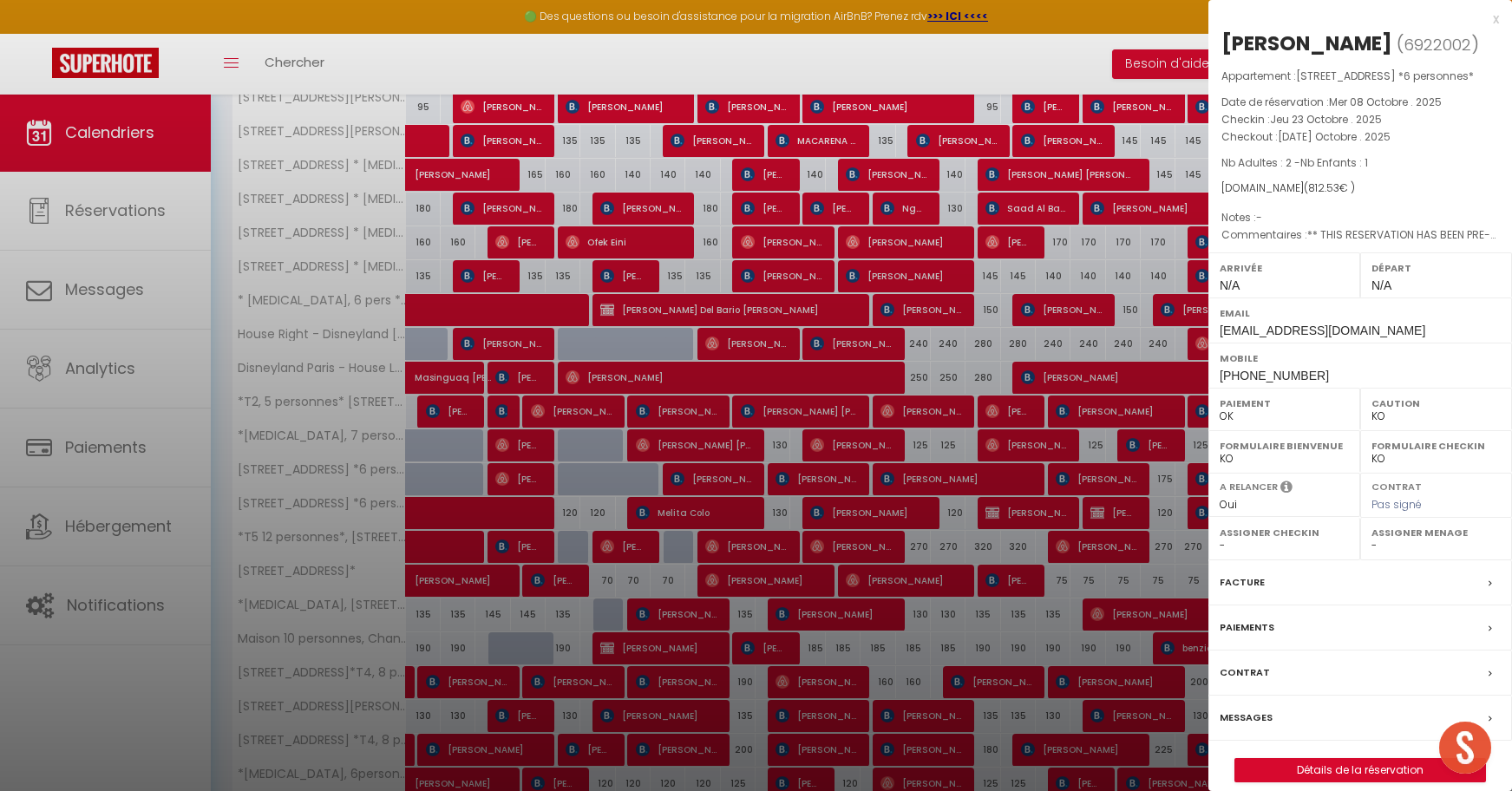
click at [1137, 514] on div at bounding box center [756, 396] width 1512 height 791
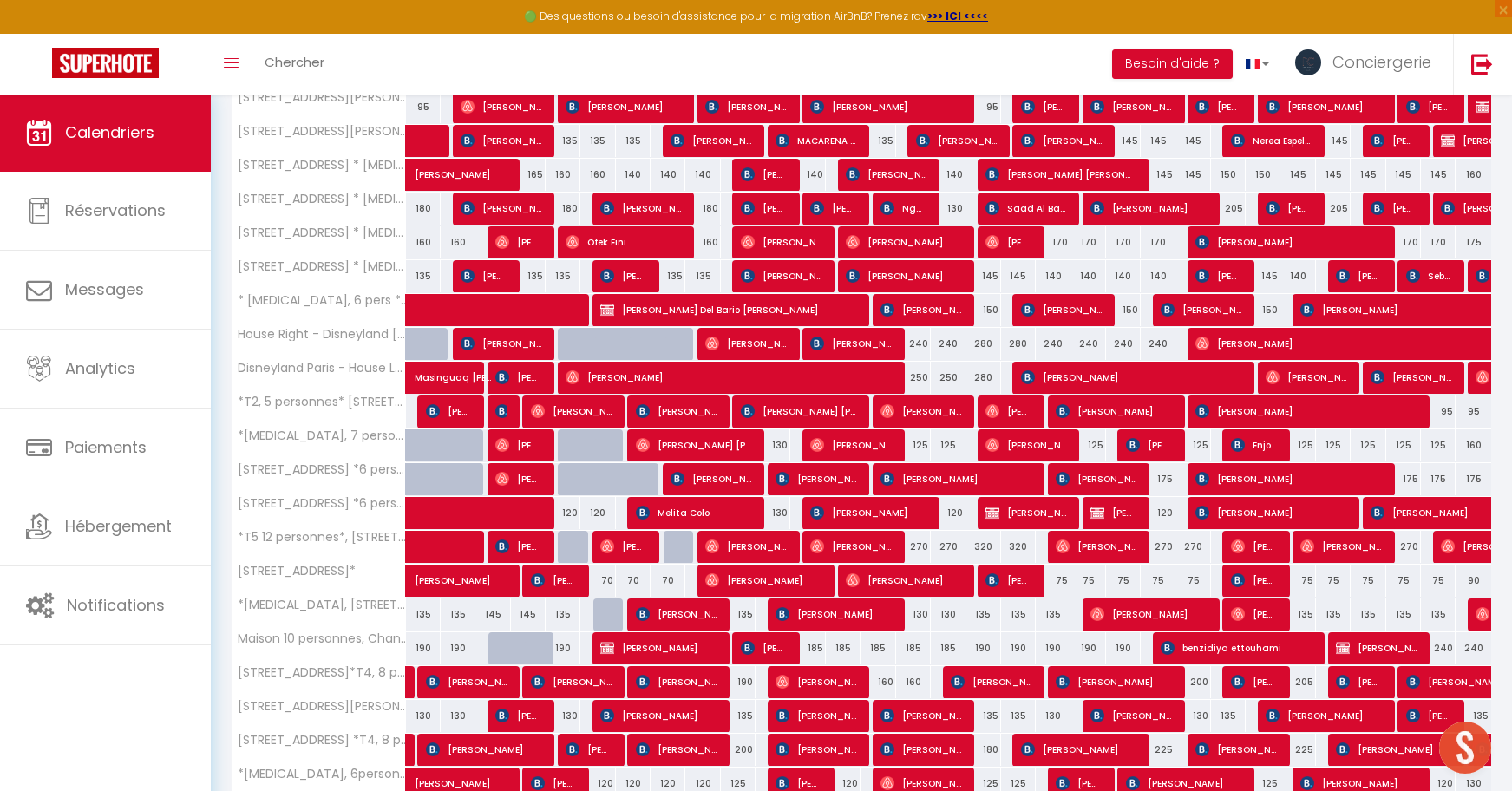
click at [1416, 519] on span "[PERSON_NAME]" at bounding box center [1469, 513] width 200 height 33
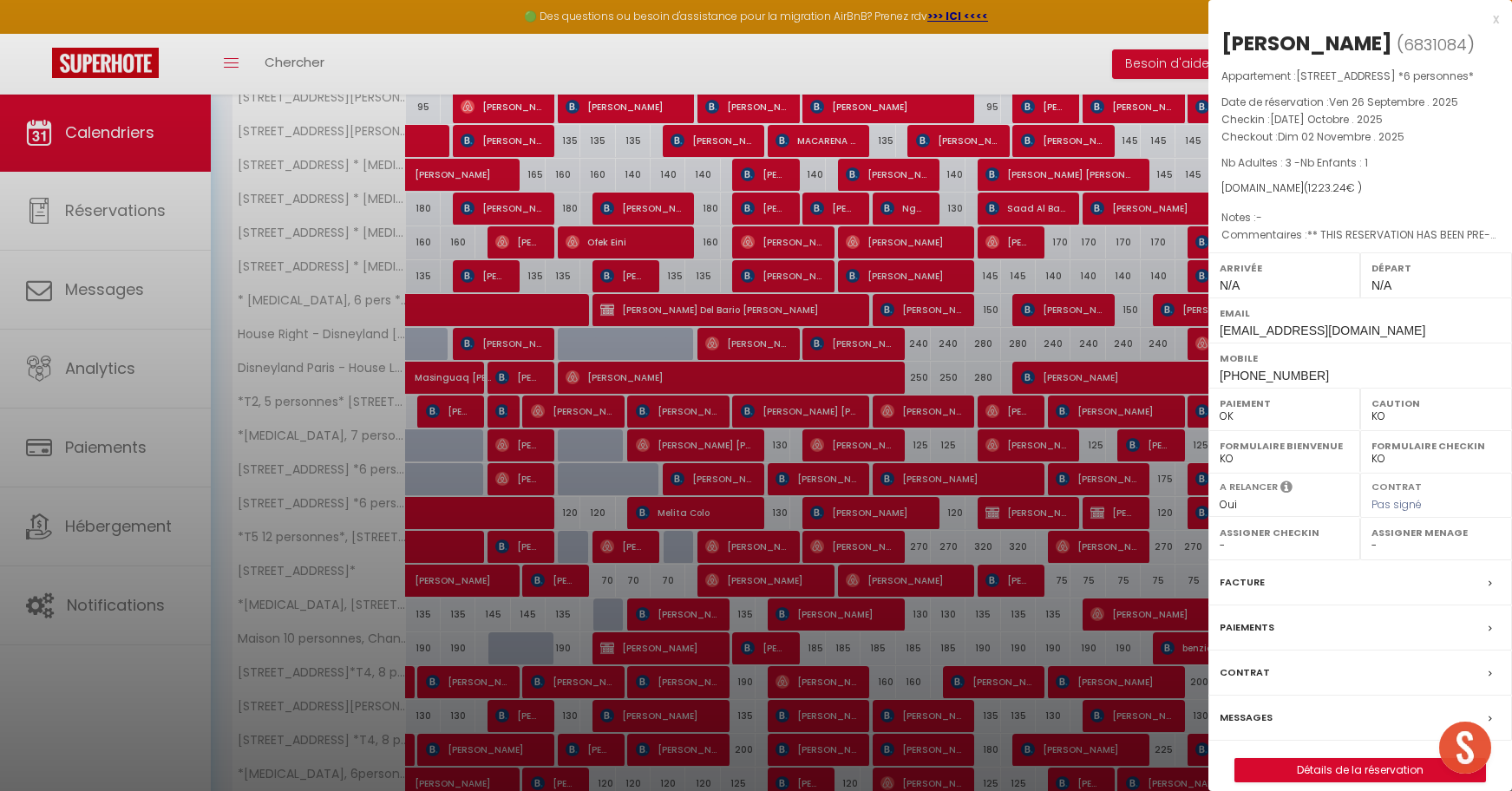
click at [1166, 509] on div at bounding box center [756, 396] width 1512 height 791
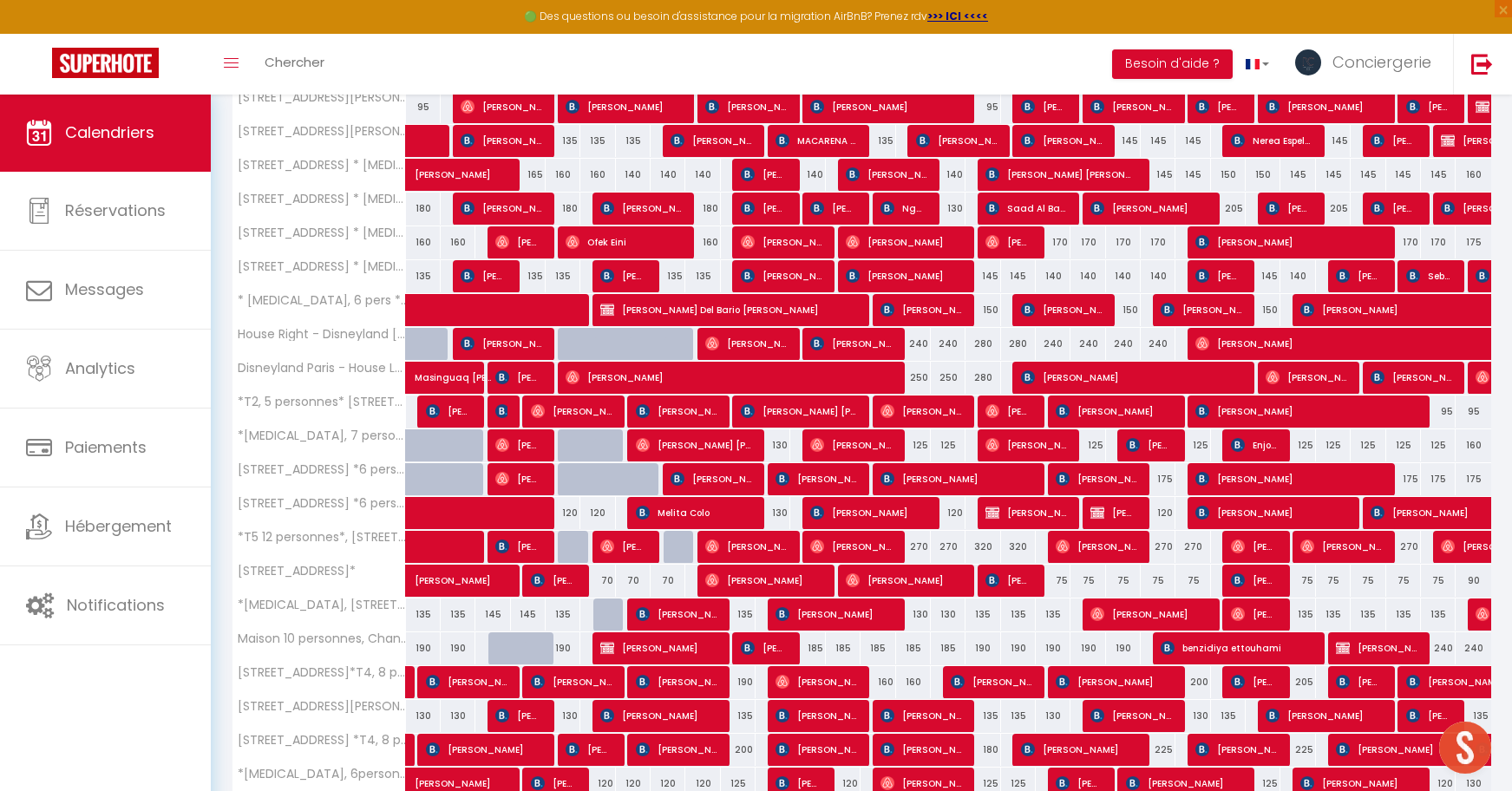
click at [1211, 505] on span "[PERSON_NAME]" at bounding box center [1270, 513] width 150 height 33
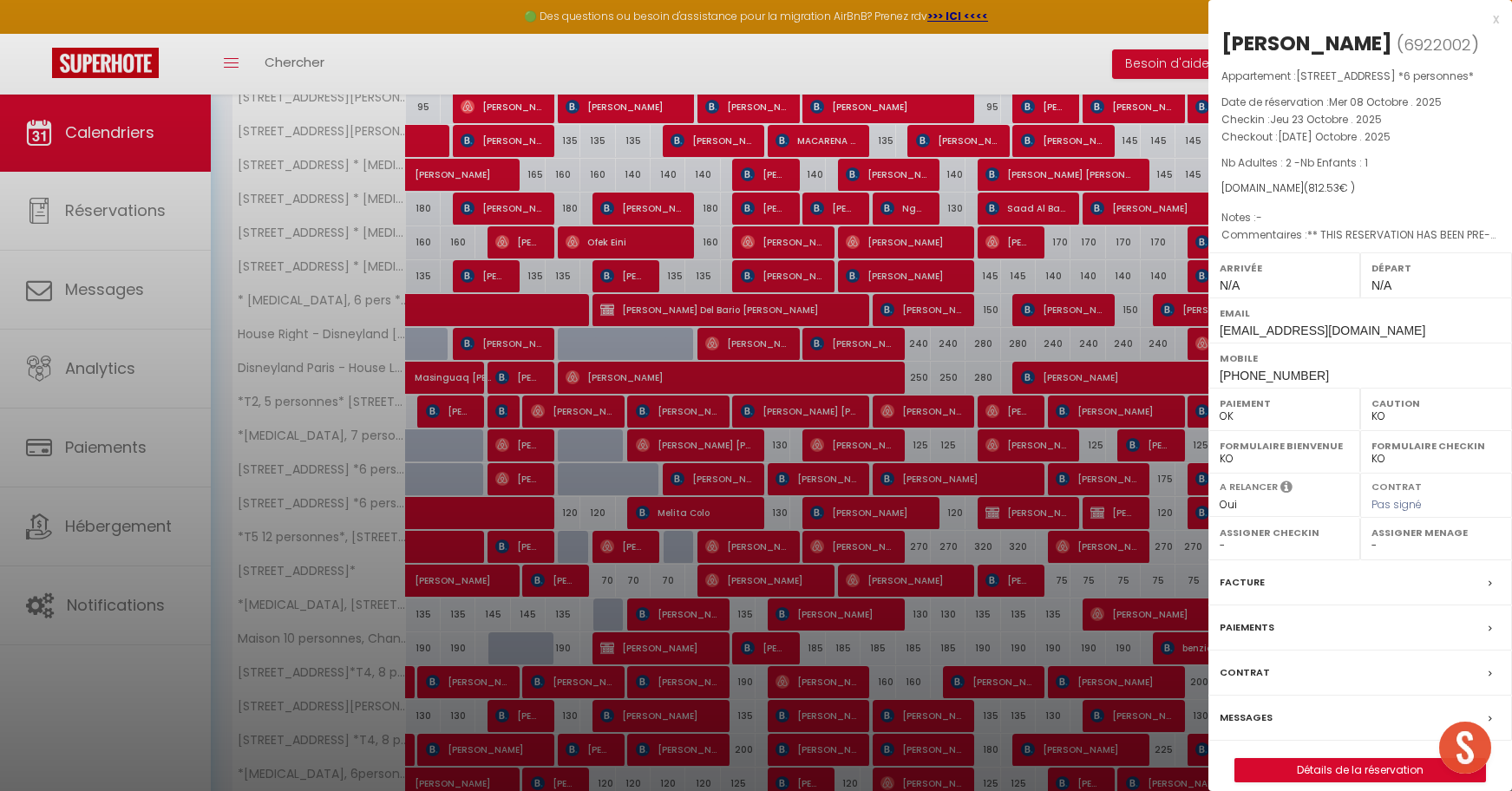
click at [1127, 508] on div at bounding box center [756, 396] width 1512 height 791
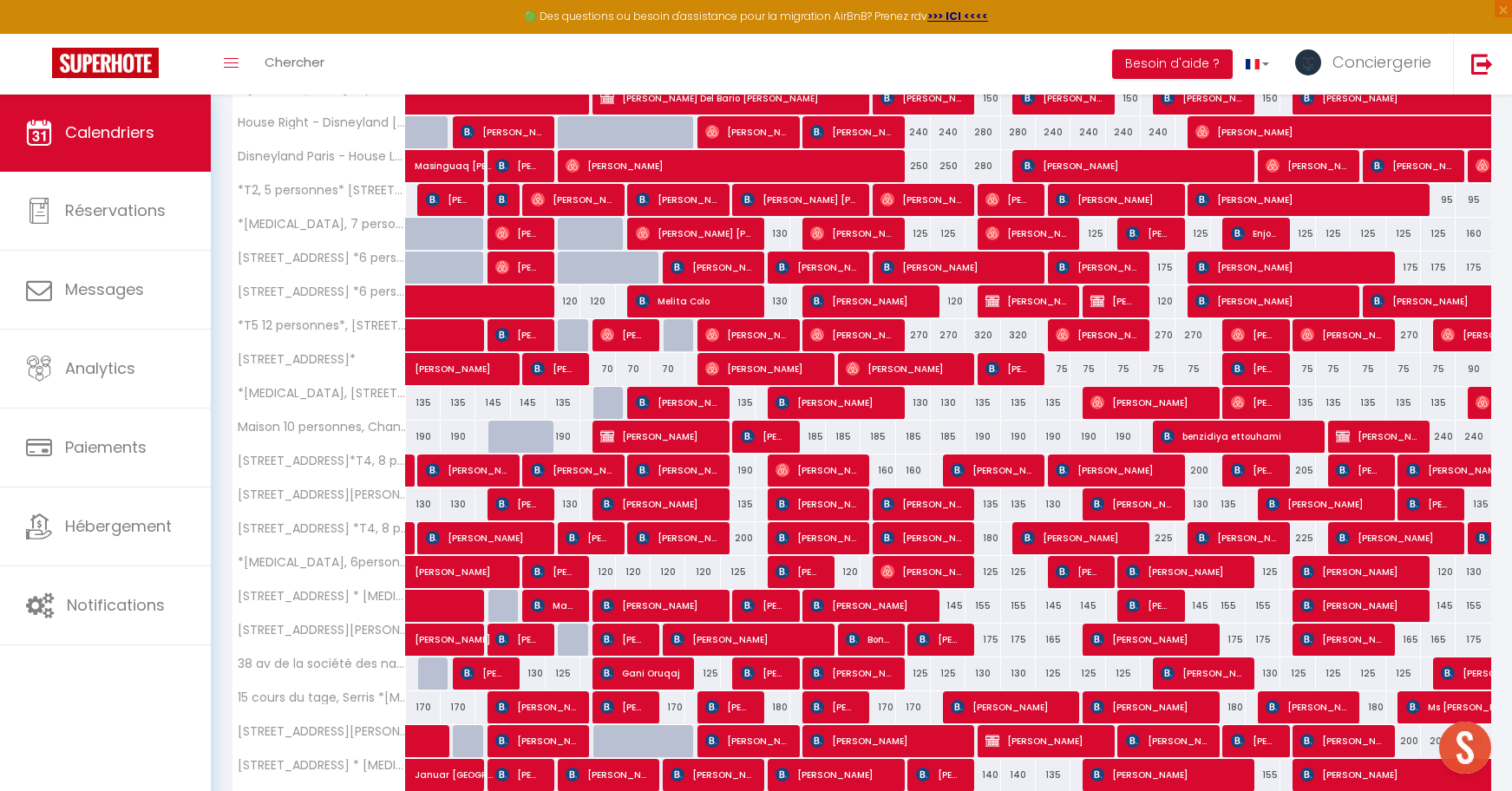
scroll to position [1243, 0]
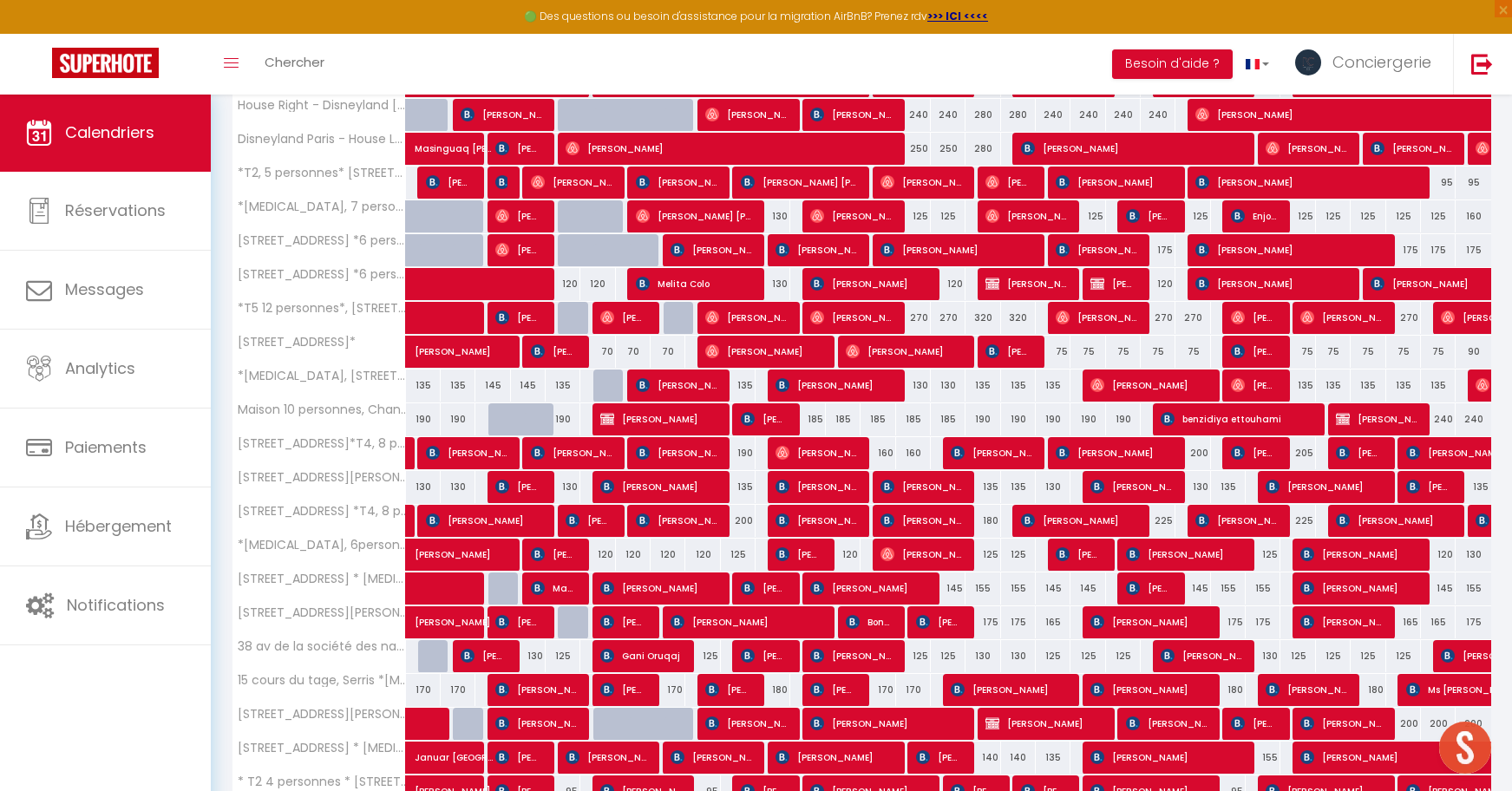
click at [1116, 285] on span "[PERSON_NAME]" at bounding box center [1113, 283] width 46 height 33
click at [1114, 281] on div at bounding box center [756, 396] width 1512 height 791
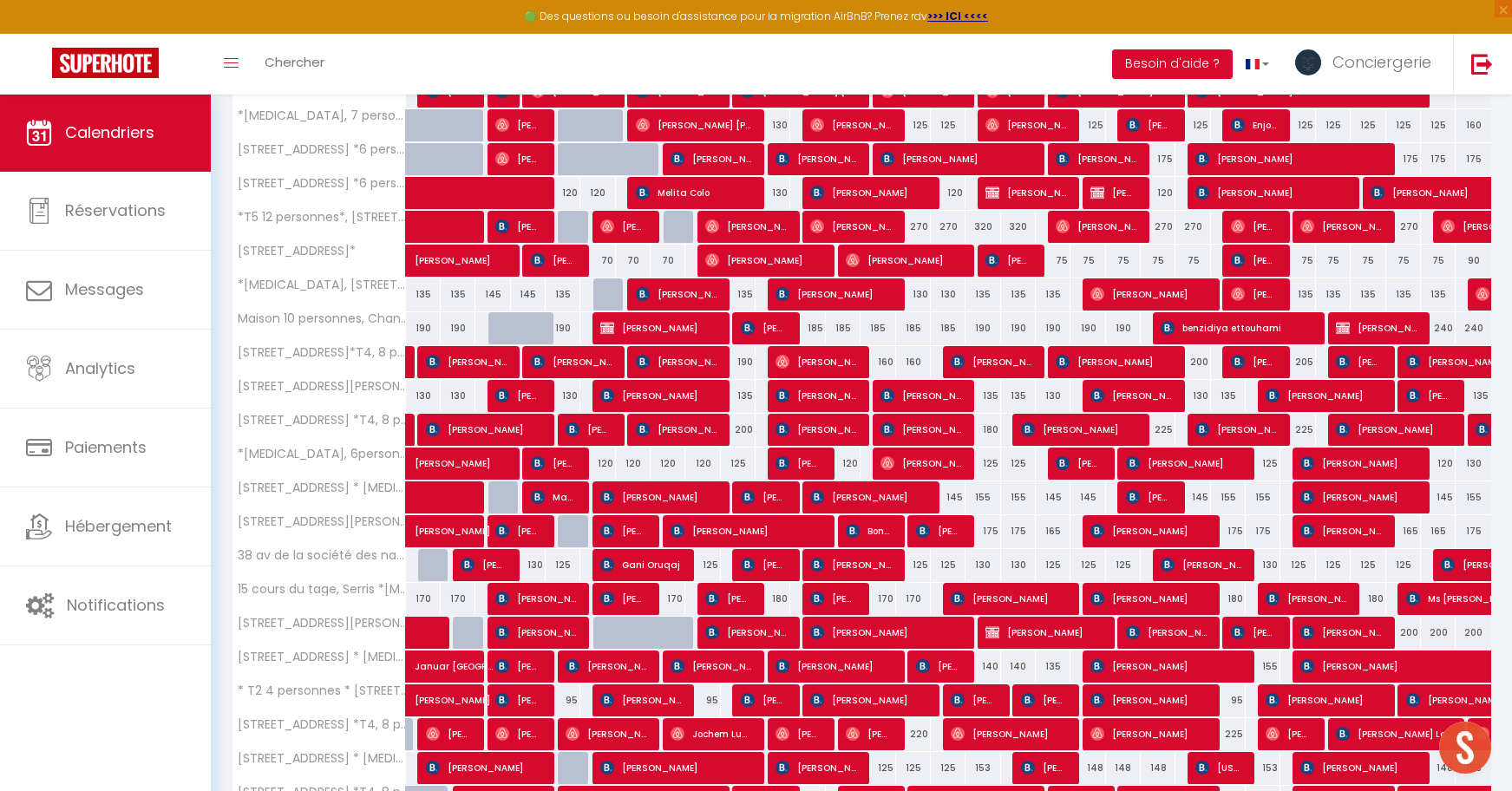
scroll to position [1336, 0]
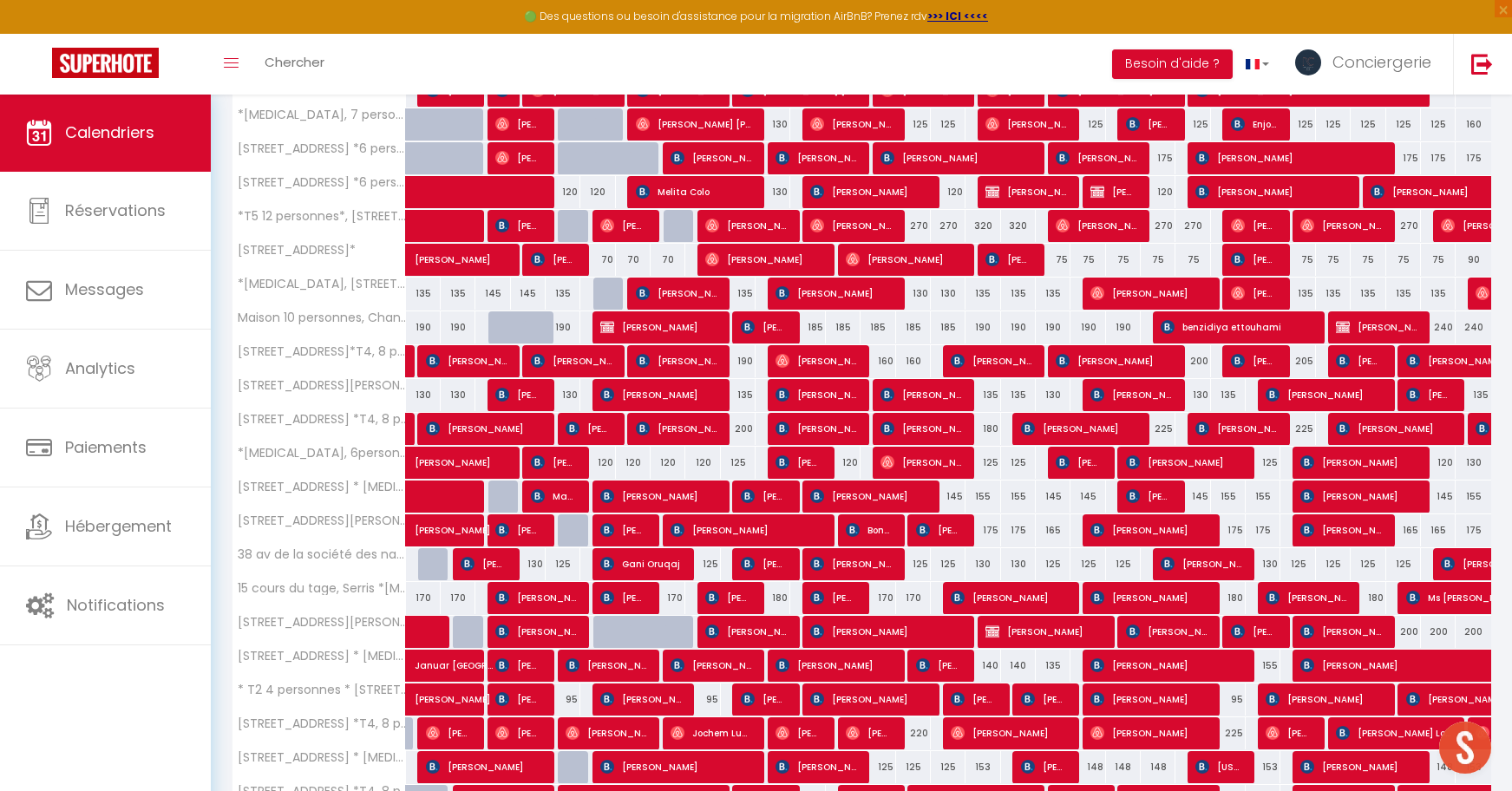
click at [1026, 188] on span "[PERSON_NAME]" at bounding box center [1025, 191] width 80 height 33
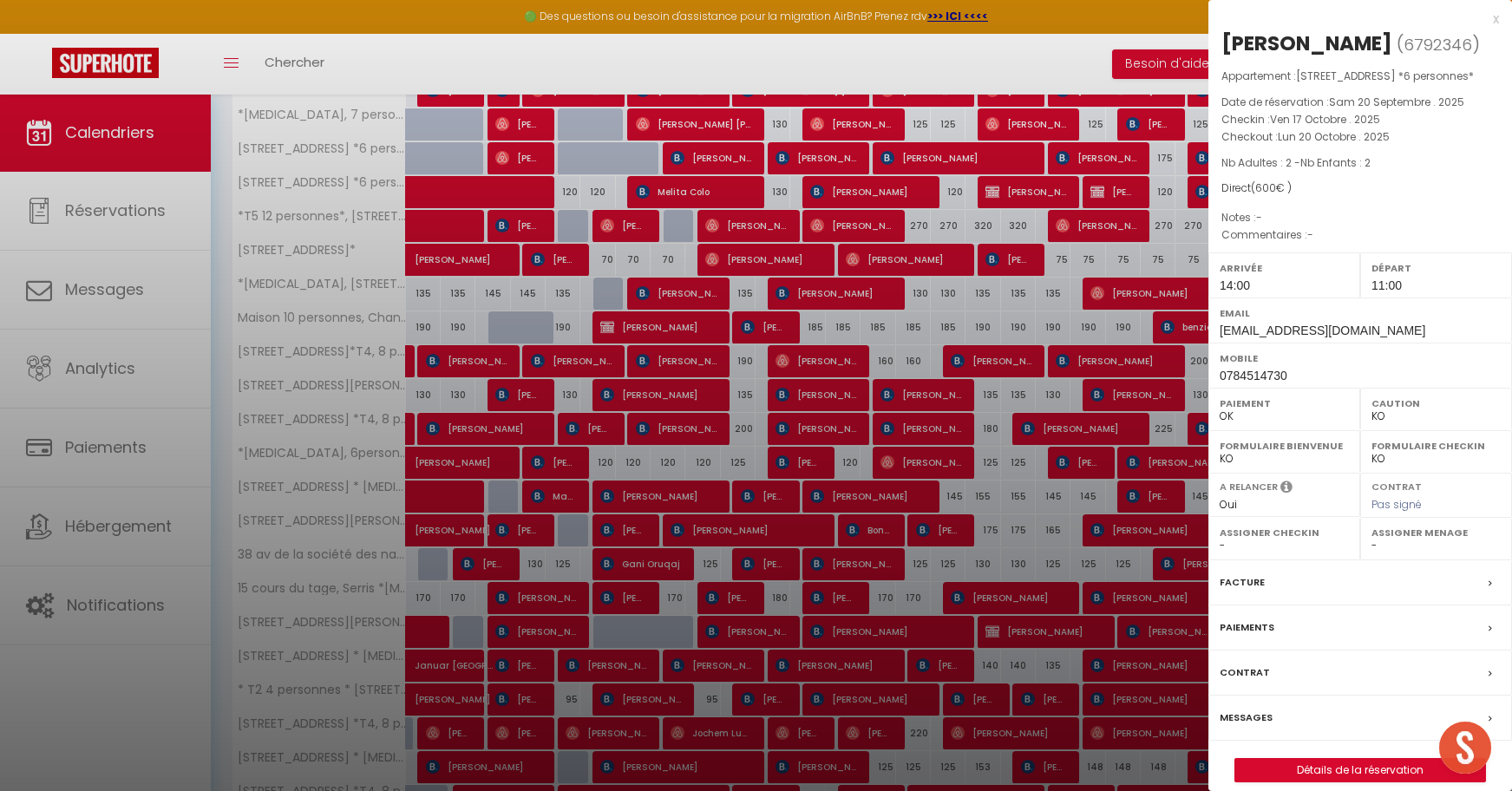
click at [1012, 188] on div at bounding box center [756, 396] width 1512 height 791
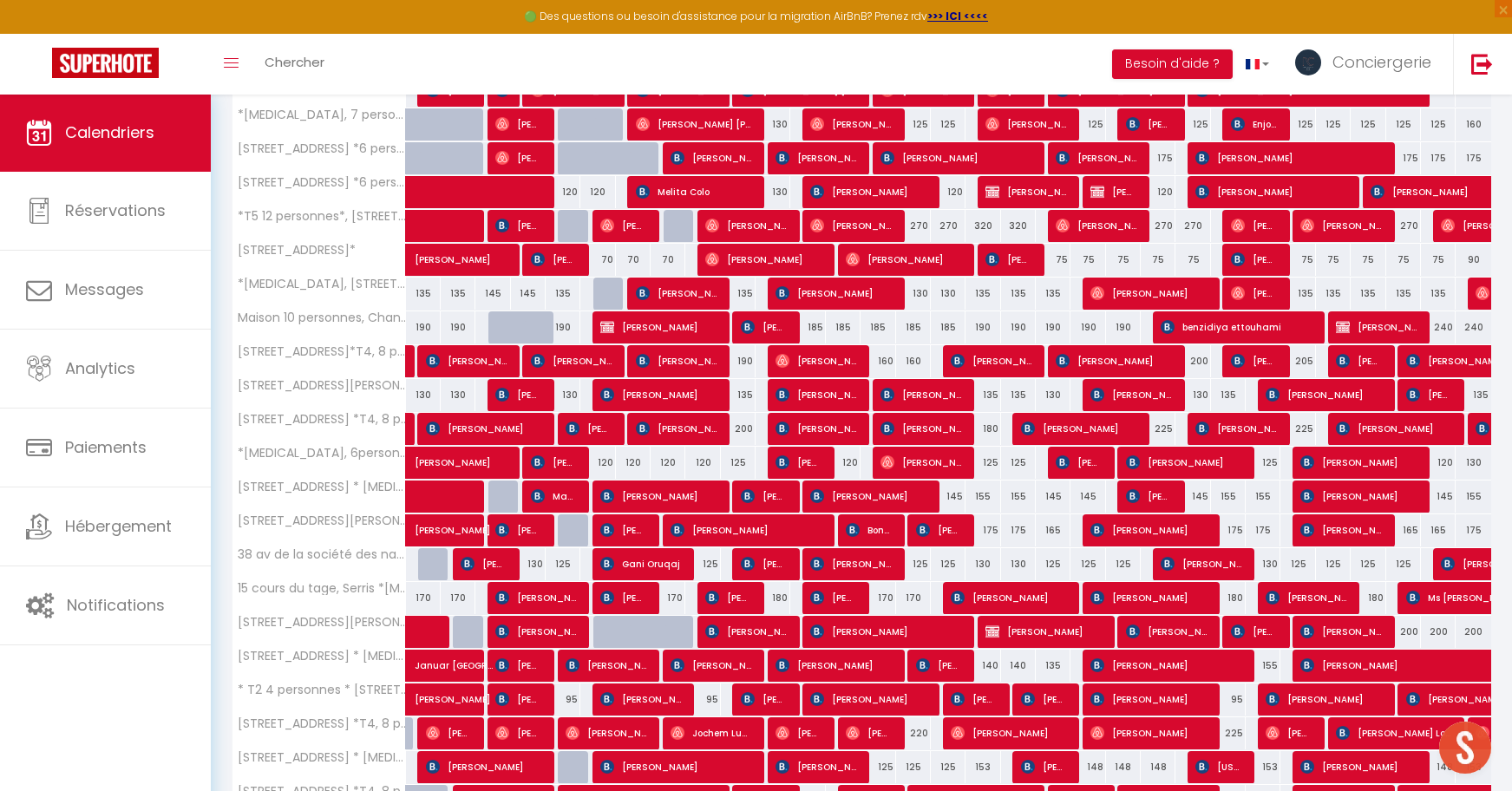
click at [717, 192] on span "Melita Colo" at bounding box center [693, 191] width 115 height 33
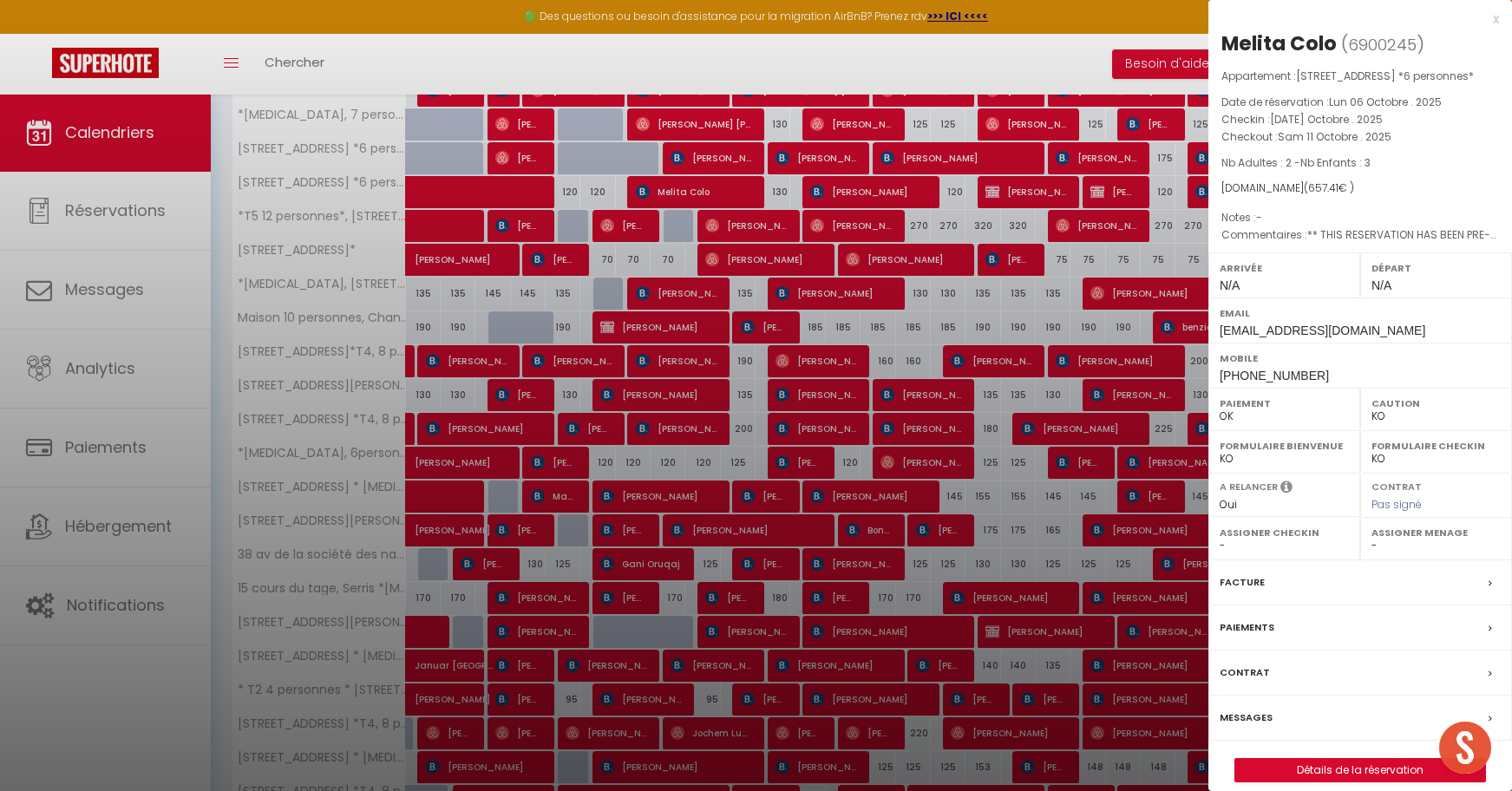
select select "OK"
select select "37647"
